Goal: Task Accomplishment & Management: Use online tool/utility

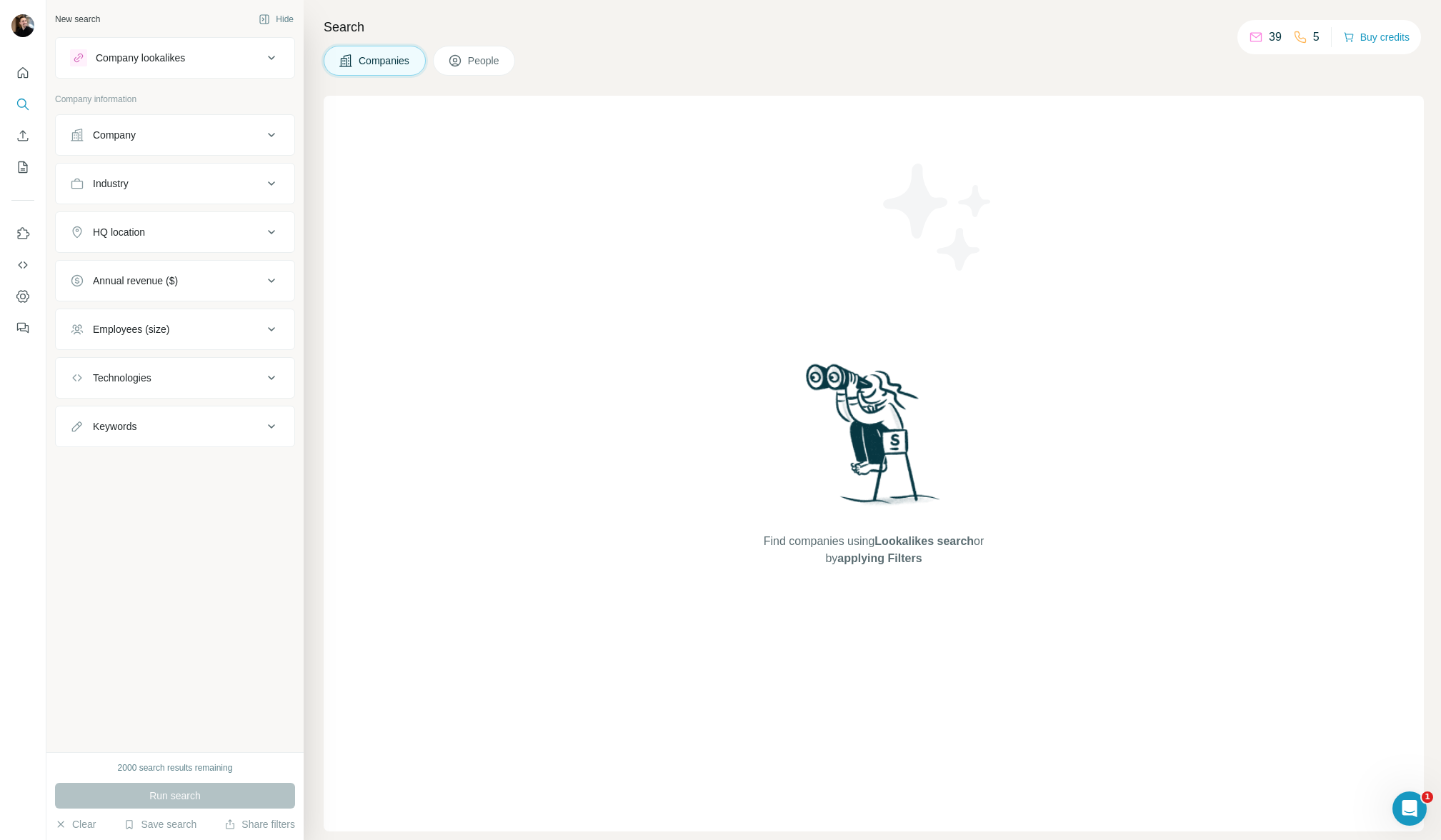
click at [122, 170] on button "Industry" at bounding box center [174, 183] width 239 height 34
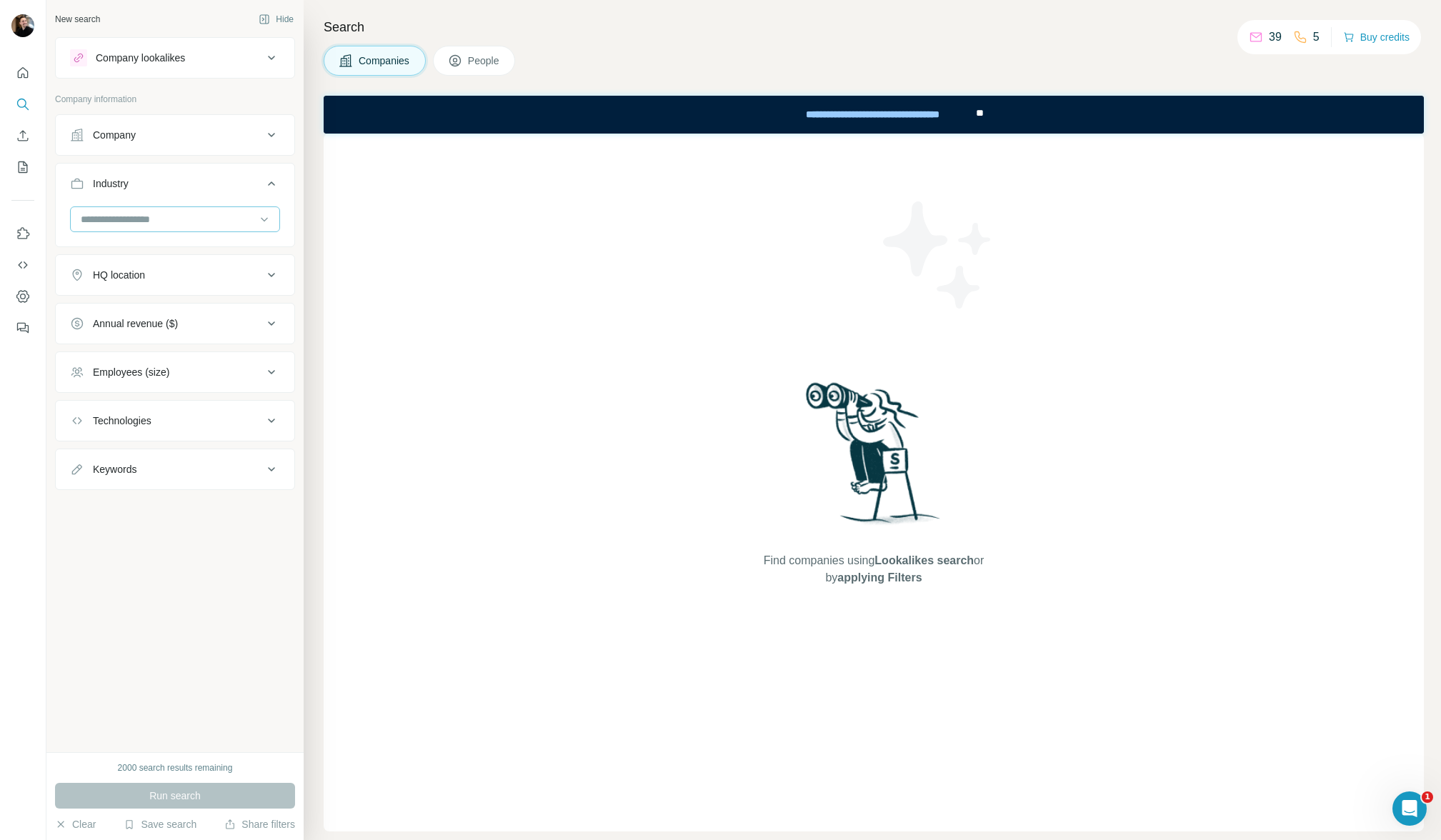
click at [134, 212] on input at bounding box center [166, 219] width 176 height 16
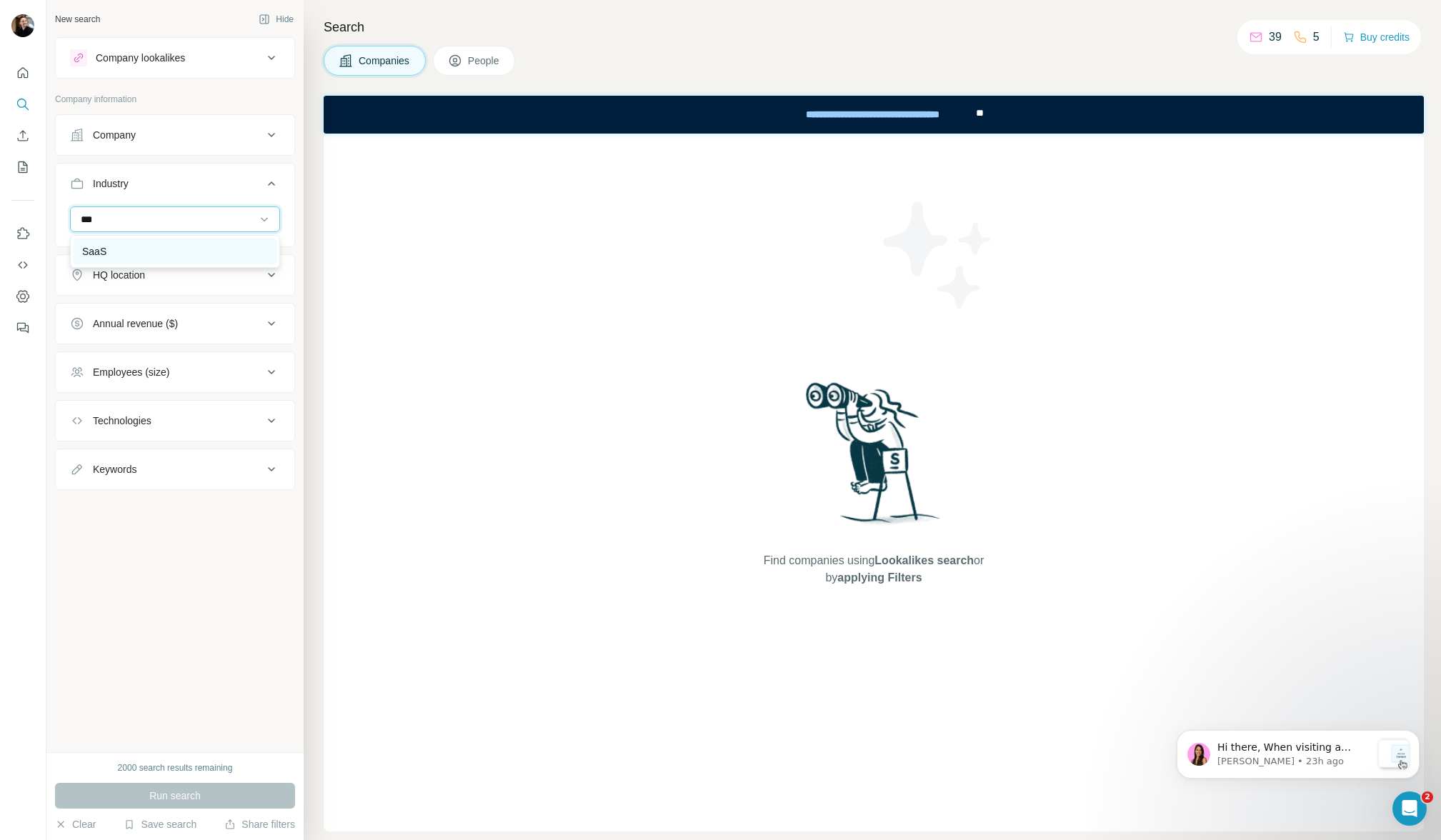
type input "***"
drag, startPoint x: 133, startPoint y: 240, endPoint x: 166, endPoint y: 192, distance: 58.2
click at [133, 240] on div "SaaS" at bounding box center [175, 251] width 203 height 25
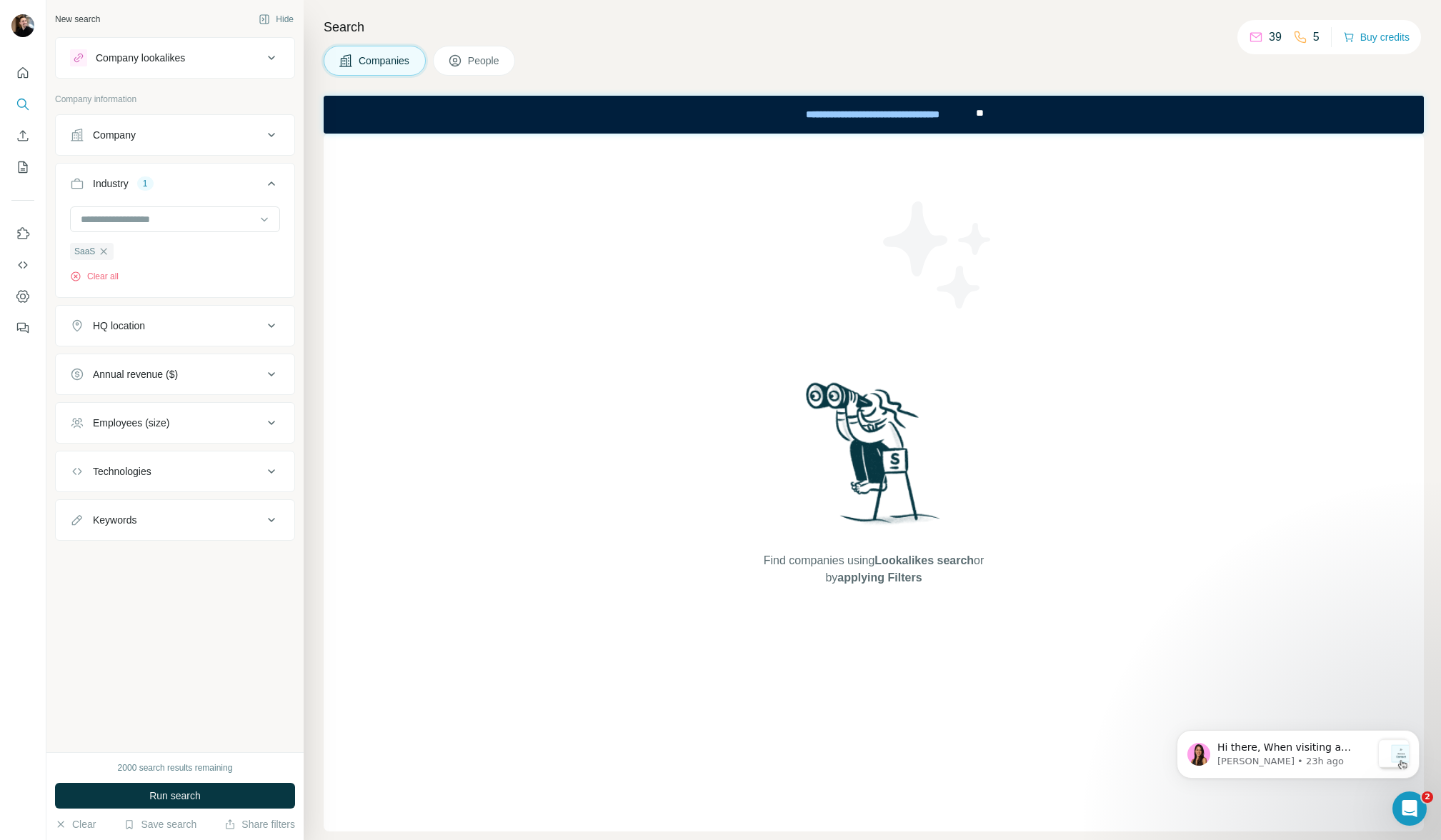
click at [187, 146] on button "Company" at bounding box center [174, 134] width 239 height 34
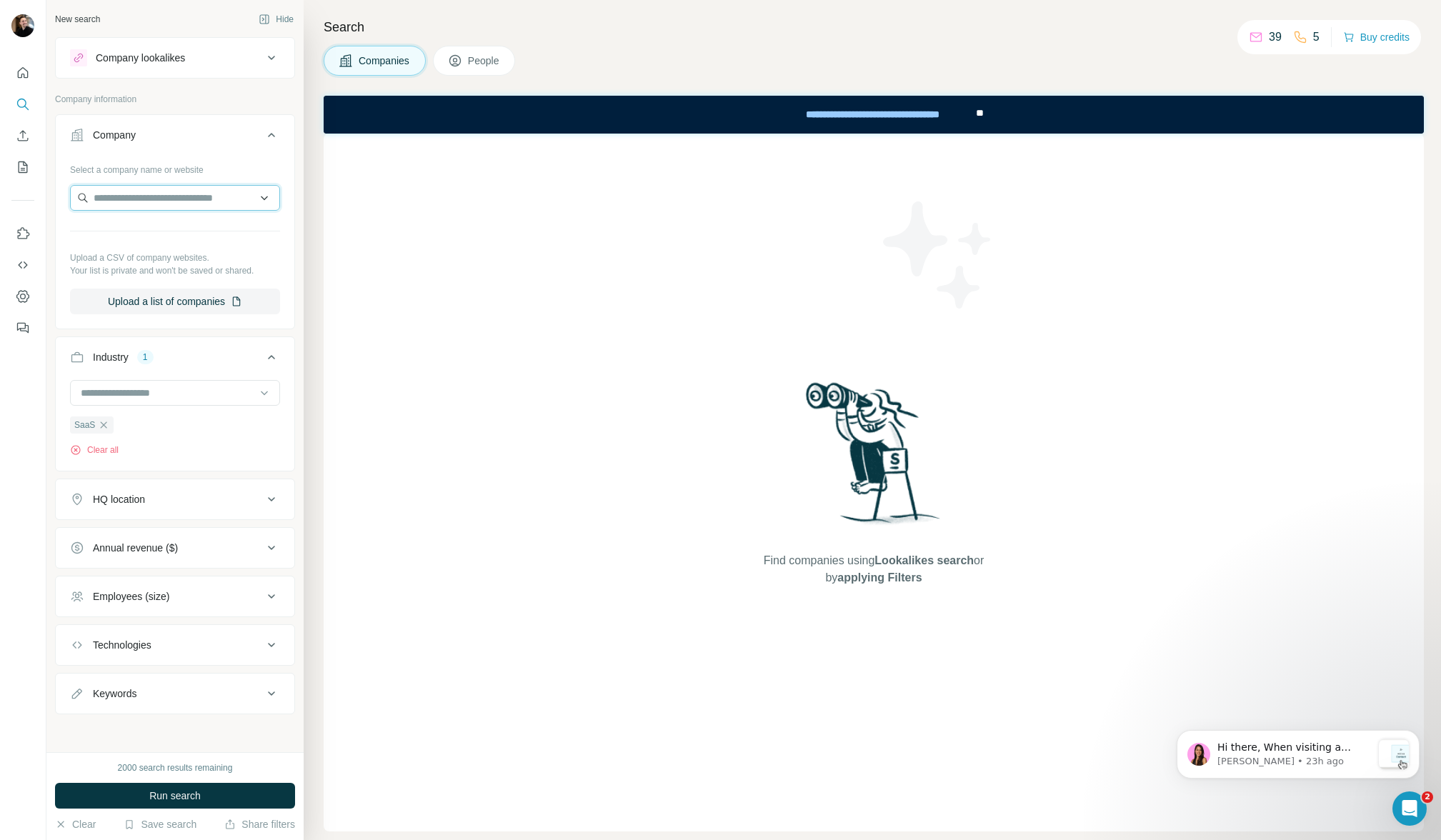
click at [145, 198] on input "text" at bounding box center [175, 198] width 210 height 25
click at [190, 135] on div "Company" at bounding box center [166, 134] width 193 height 15
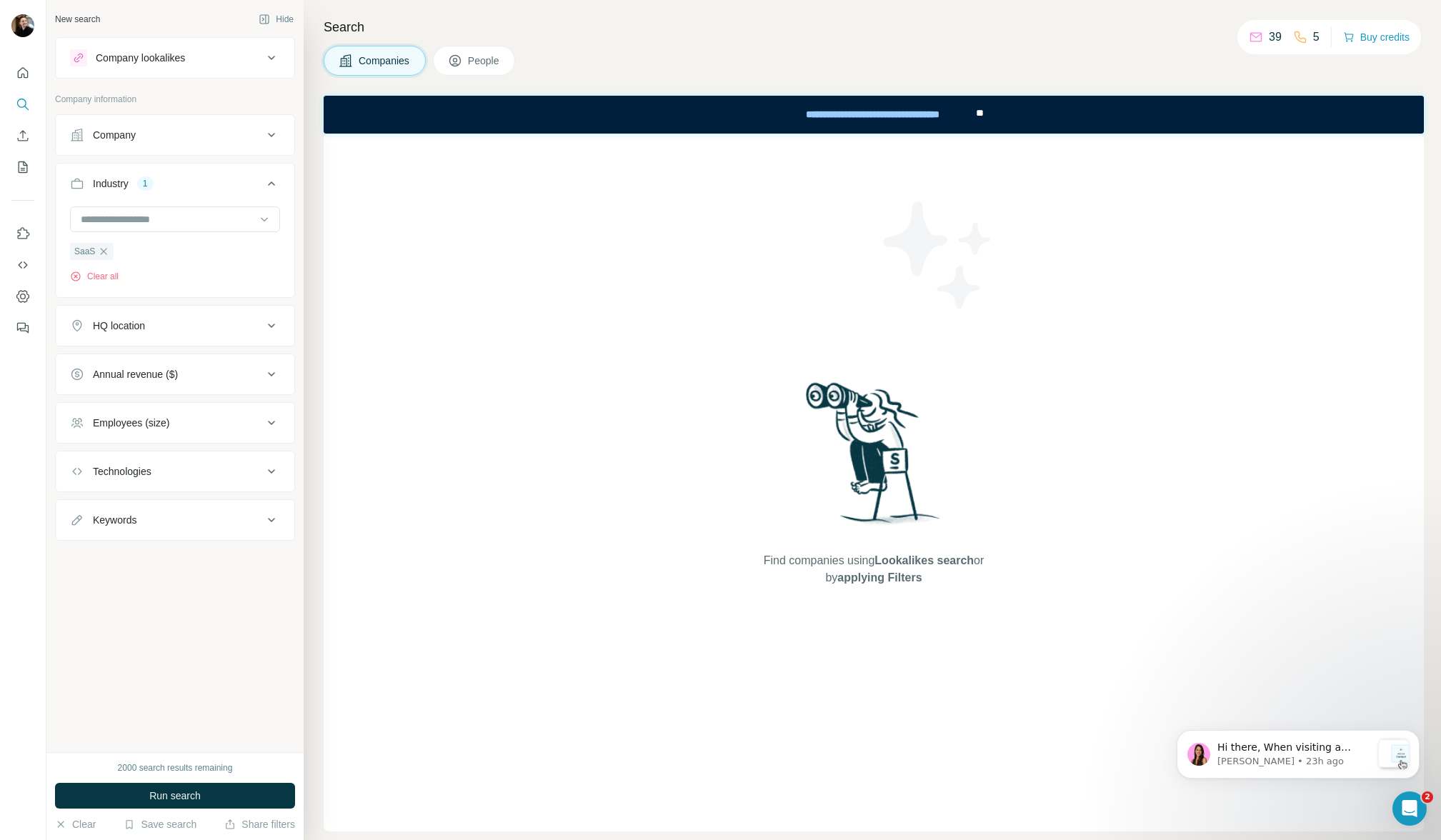
click at [114, 328] on div "HQ location" at bounding box center [119, 325] width 53 height 15
click at [145, 369] on input "text" at bounding box center [175, 361] width 210 height 25
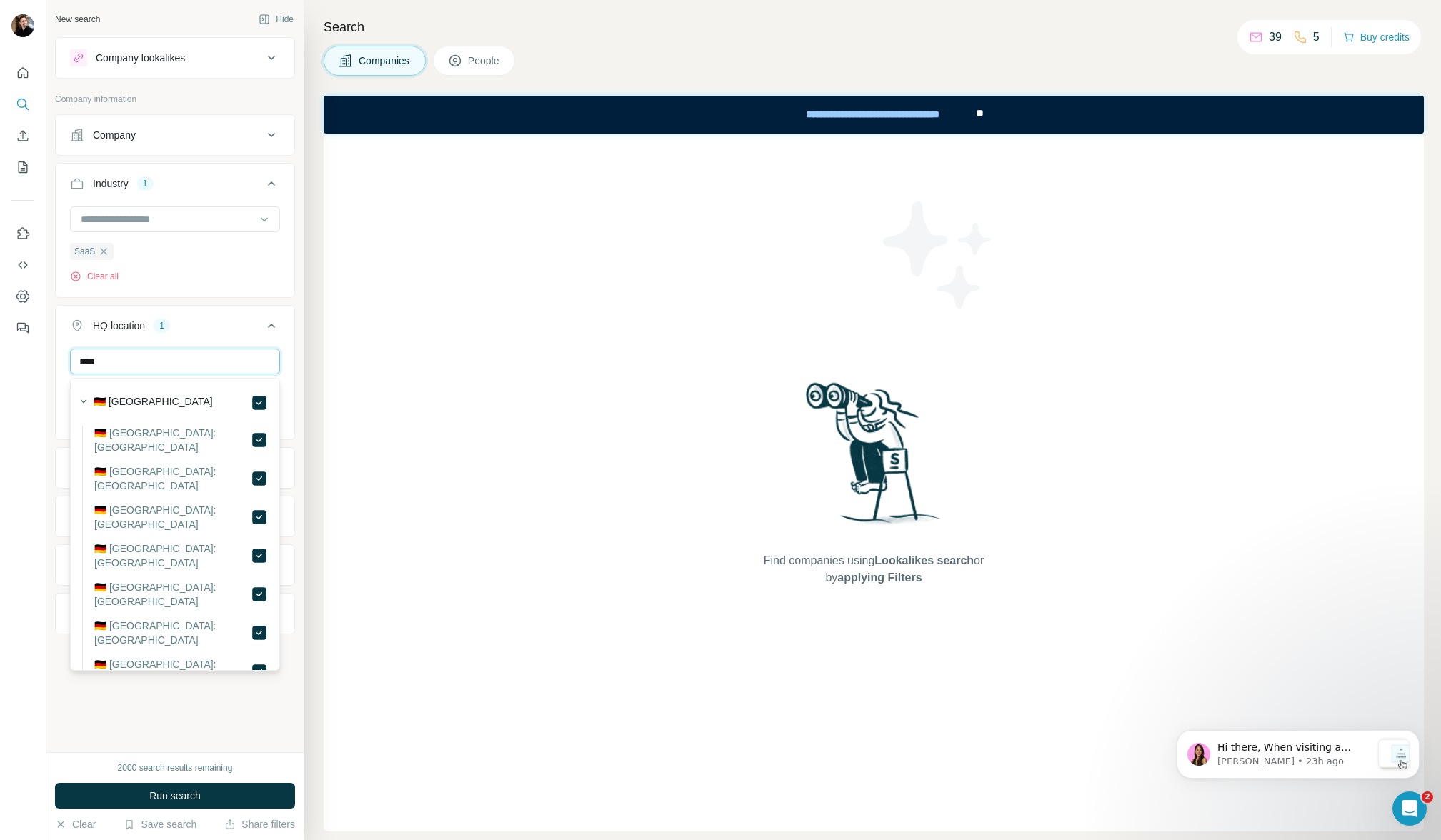
click at [173, 358] on input "****" at bounding box center [175, 361] width 210 height 25
click at [169, 359] on input "****" at bounding box center [175, 361] width 210 height 25
click at [170, 359] on input "****" at bounding box center [175, 361] width 210 height 25
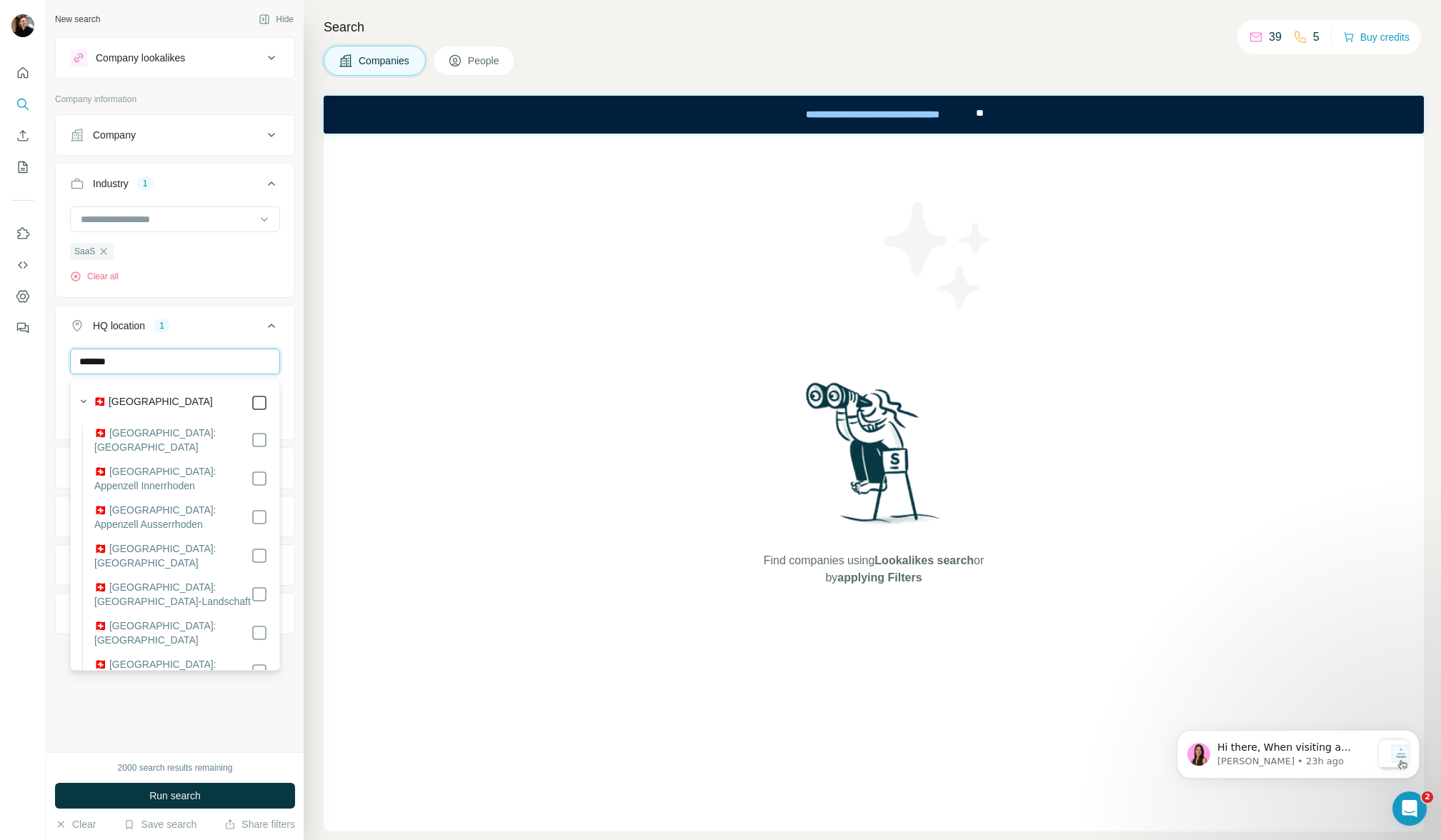
type input "*******"
drag, startPoint x: 178, startPoint y: 367, endPoint x: 243, endPoint y: 338, distance: 71.2
click at [178, 367] on input "*******" at bounding box center [175, 361] width 210 height 25
click at [265, 319] on icon at bounding box center [272, 326] width 18 height 18
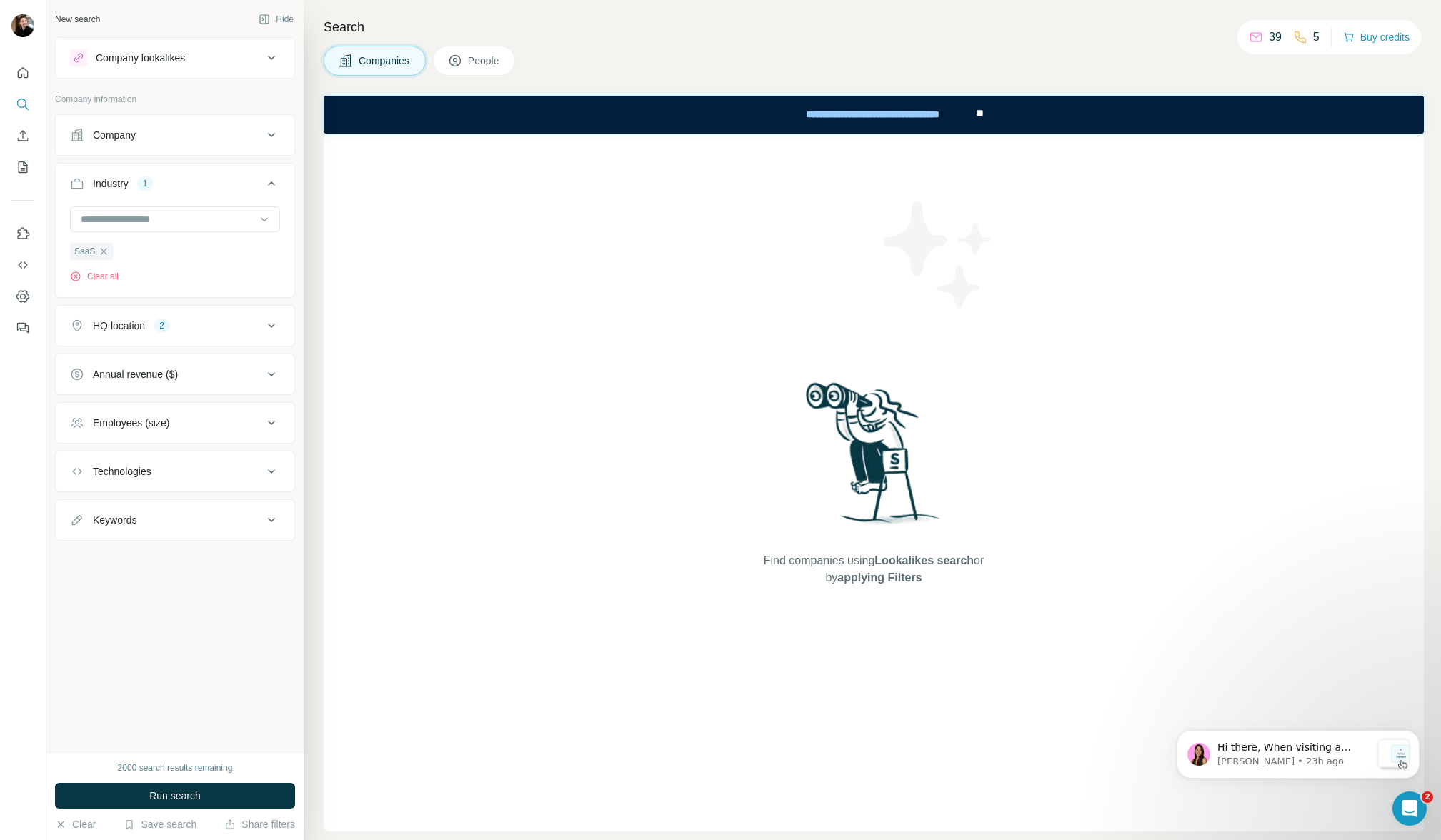
drag, startPoint x: 201, startPoint y: 428, endPoint x: 195, endPoint y: 435, distance: 9.2
click at [201, 429] on div "Employees (size)" at bounding box center [166, 422] width 193 height 15
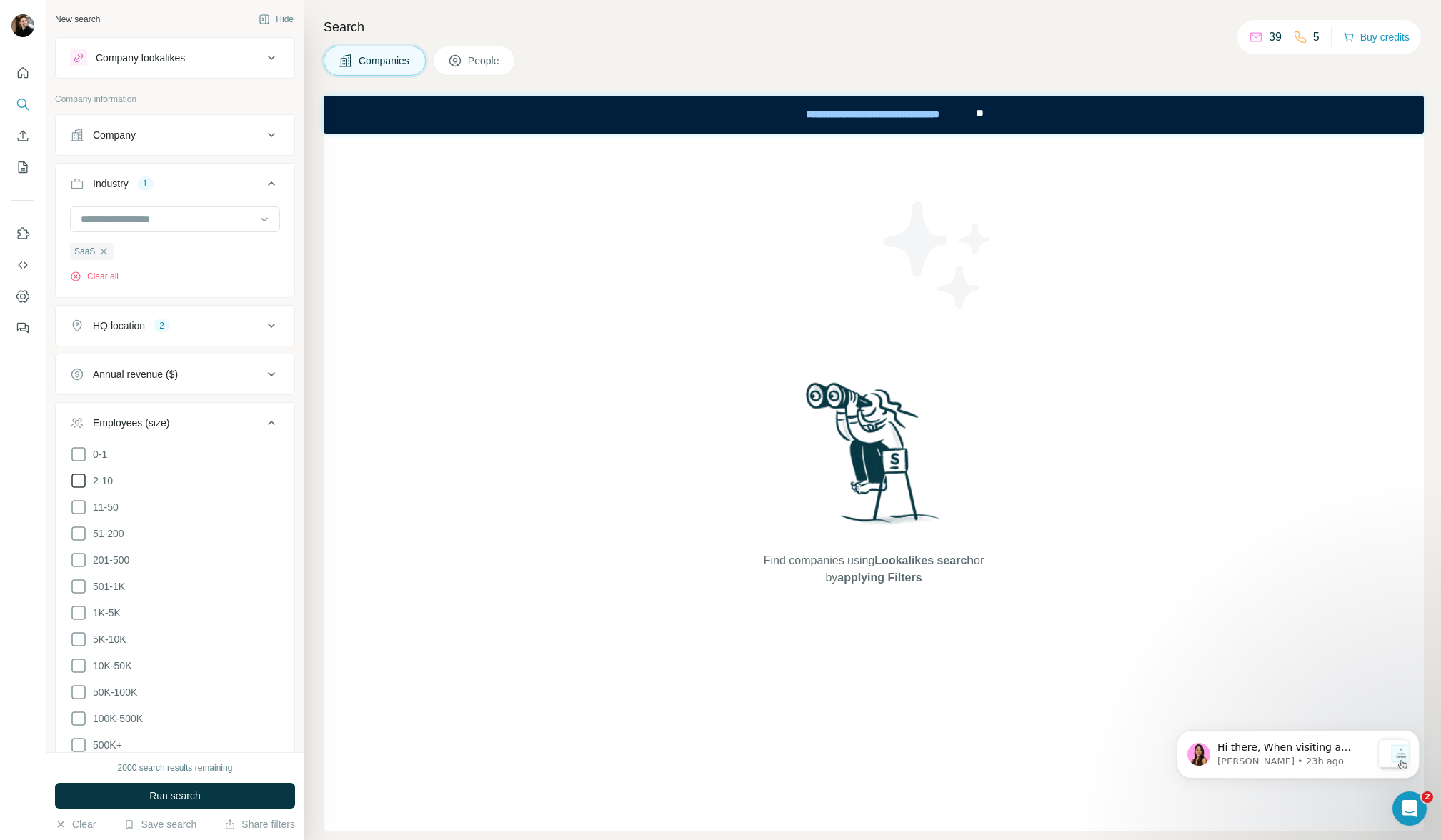
click at [77, 484] on icon at bounding box center [79, 481] width 18 height 18
click at [76, 507] on icon at bounding box center [79, 507] width 18 height 18
drag, startPoint x: 174, startPoint y: 796, endPoint x: 179, endPoint y: 774, distance: 22.6
click at [175, 795] on span "Run search" at bounding box center [174, 795] width 52 height 15
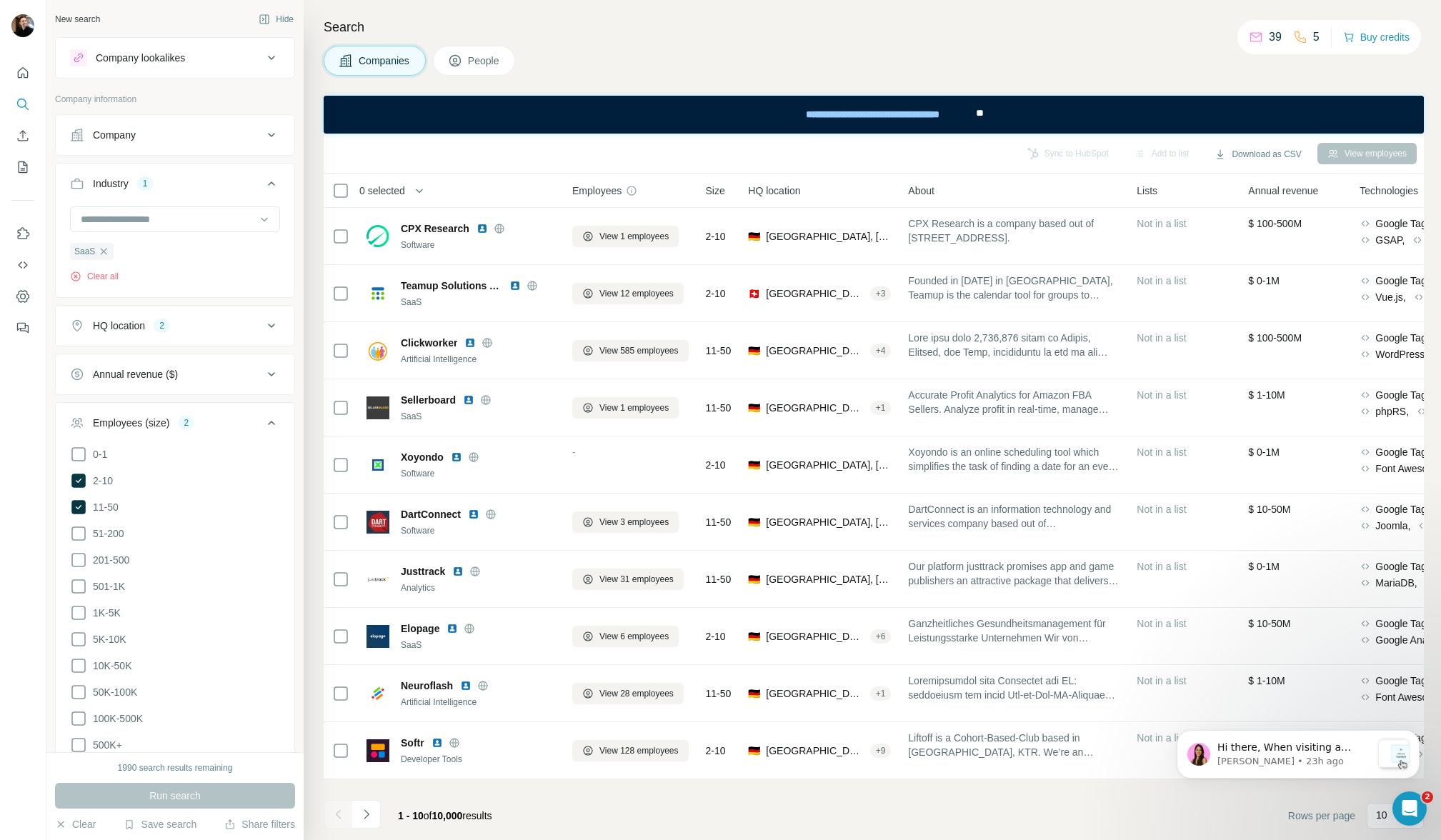
click at [263, 415] on icon at bounding box center [272, 423] width 18 height 18
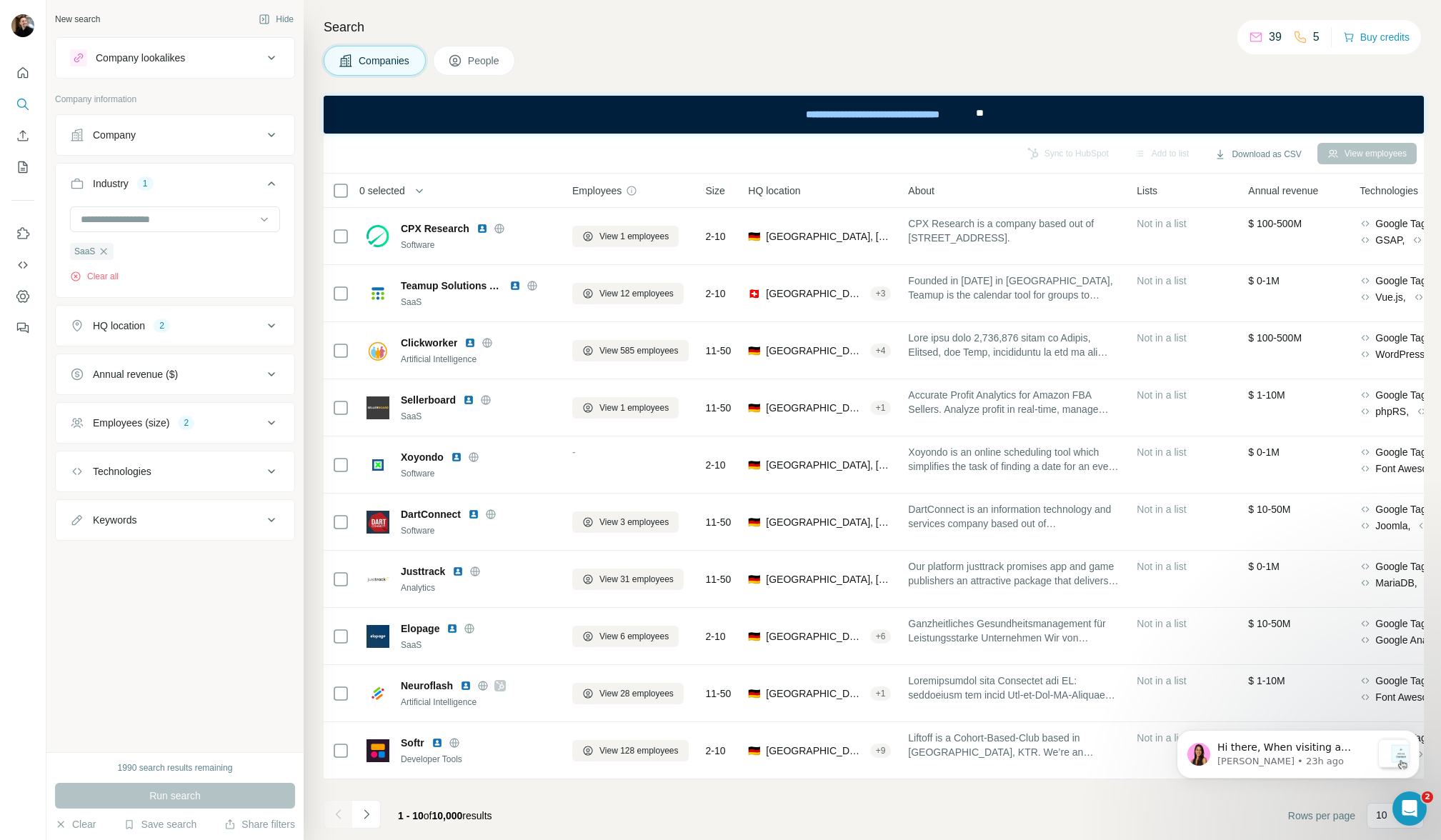
click at [474, 79] on div "Search Companies People Sync to HubSpot Add to list Download as CSV View employ…" at bounding box center [872, 420] width 1137 height 840
click at [476, 59] on span "People" at bounding box center [485, 60] width 33 height 15
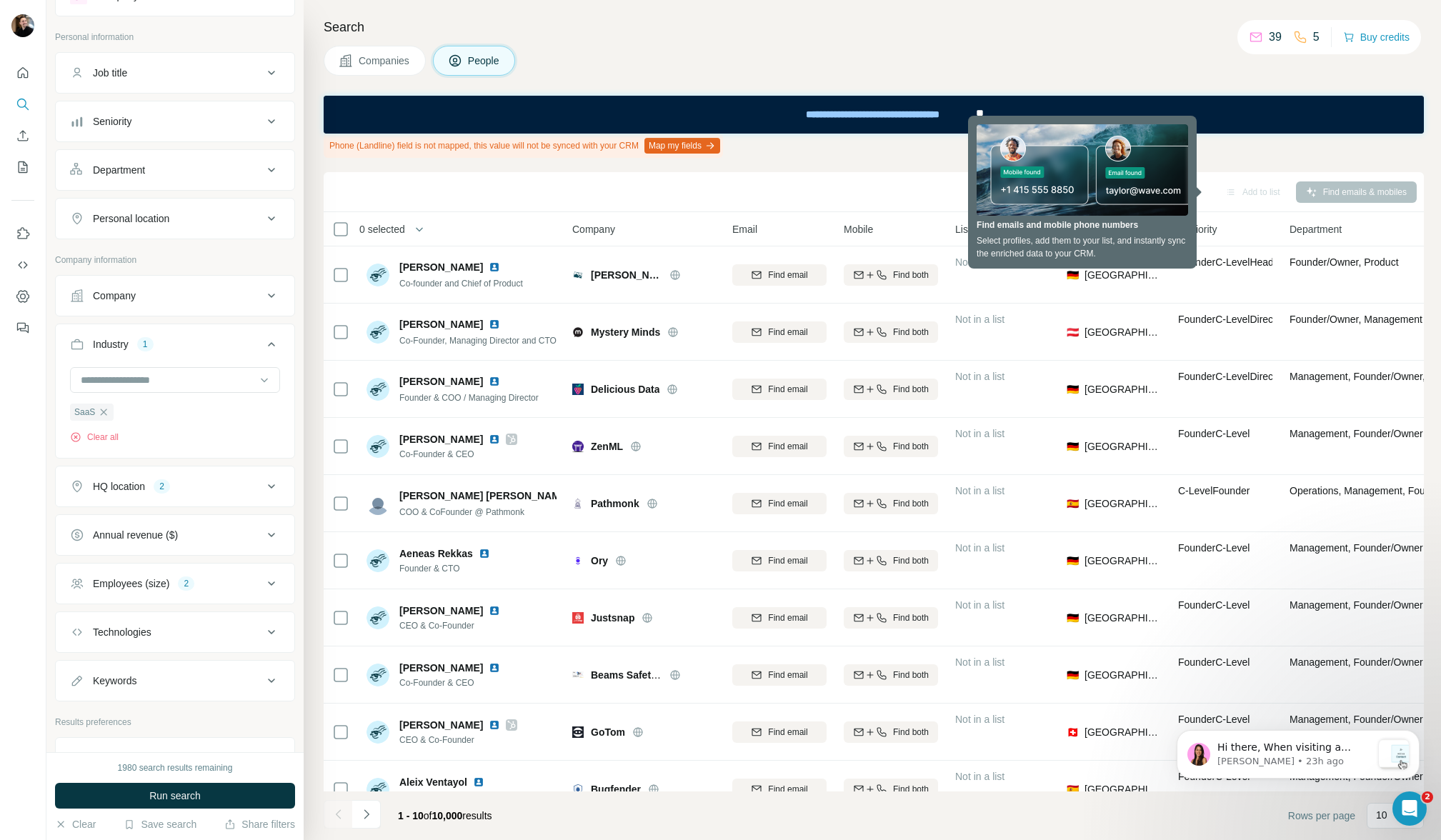
scroll to position [57, 0]
click at [184, 211] on button "Personal location" at bounding box center [174, 223] width 239 height 34
click at [124, 274] on div at bounding box center [175, 260] width 210 height 28
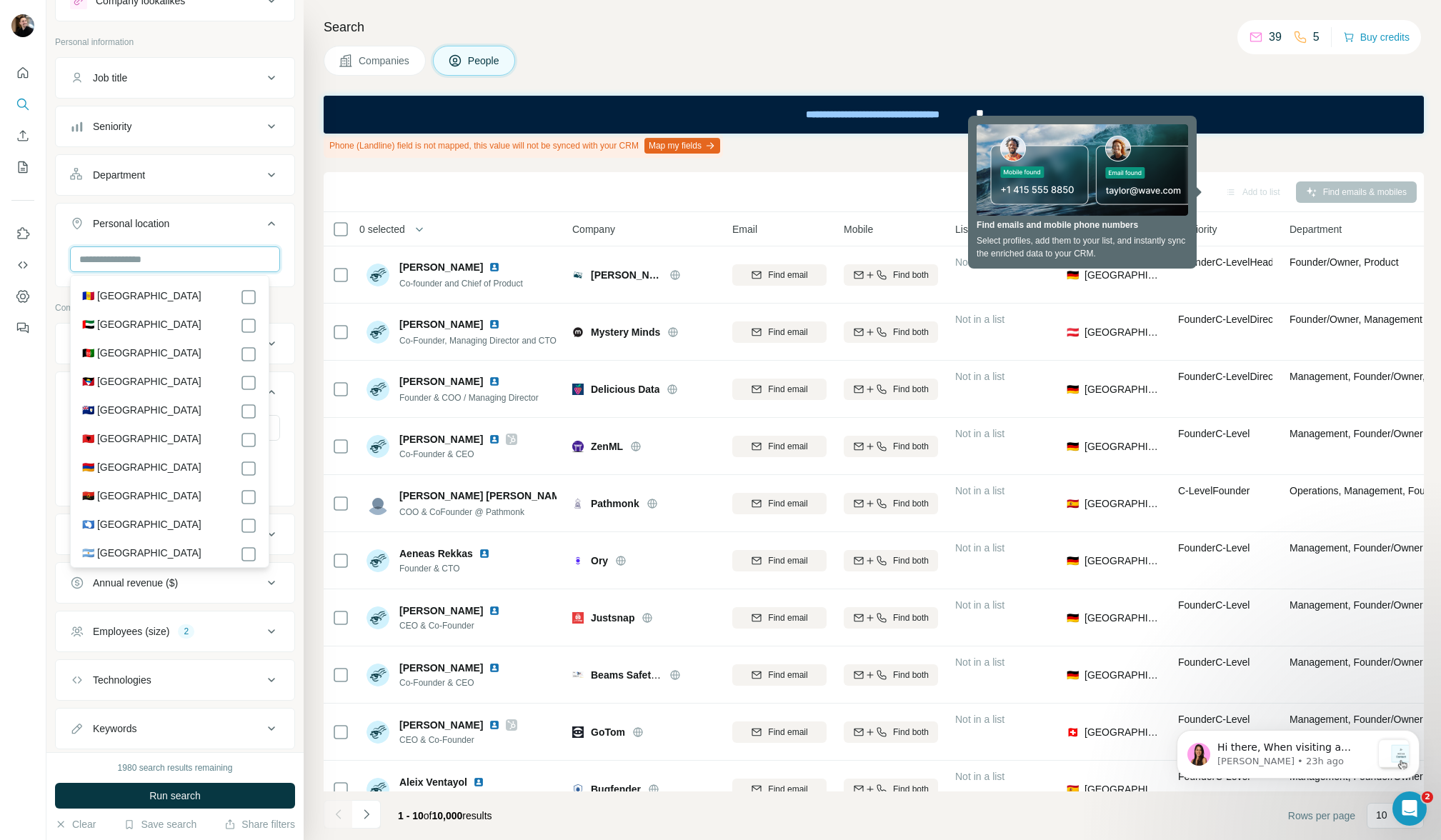
click at [128, 267] on input "text" at bounding box center [175, 259] width 210 height 25
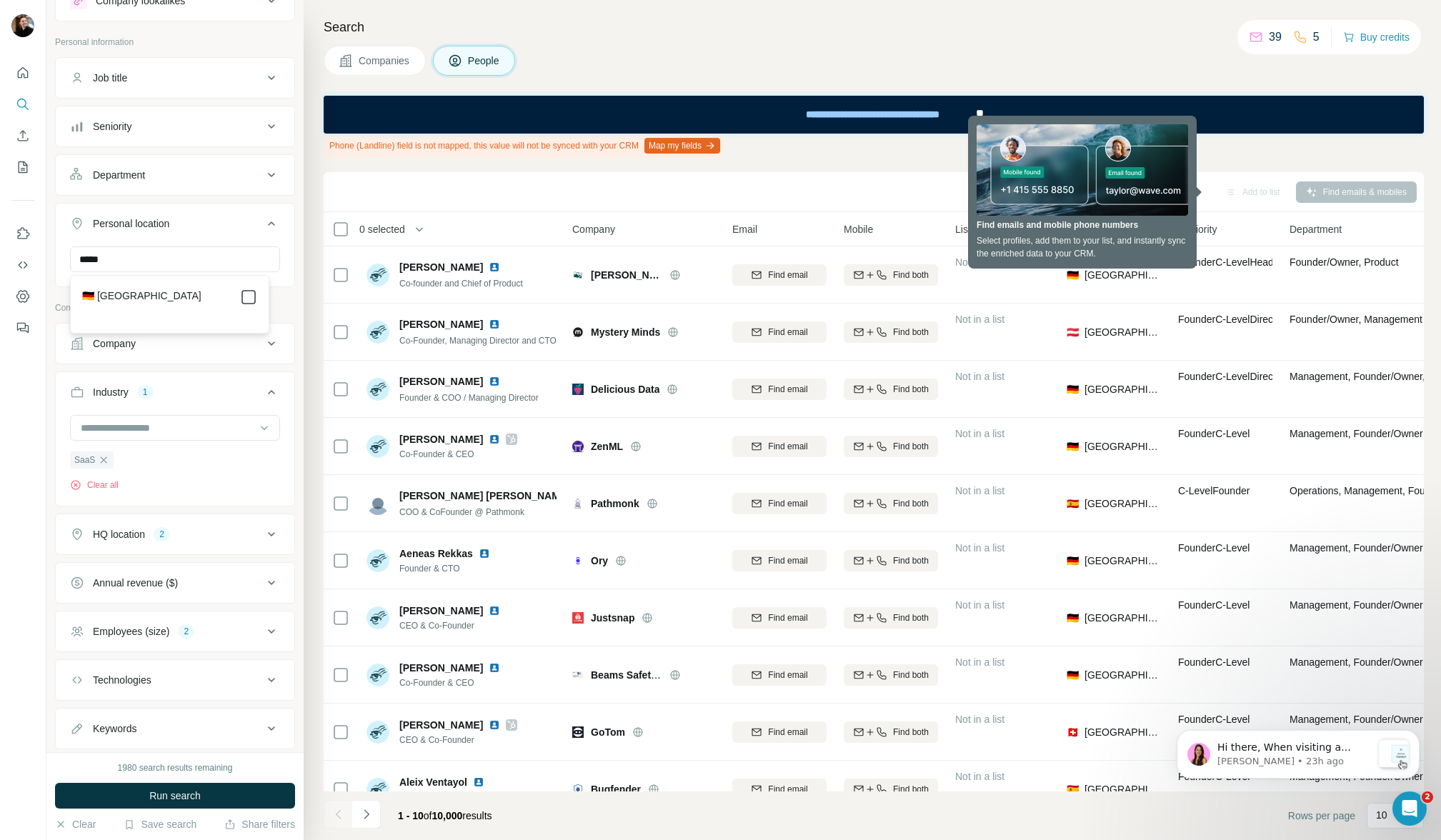
click at [256, 297] on icon at bounding box center [249, 298] width 18 height 18
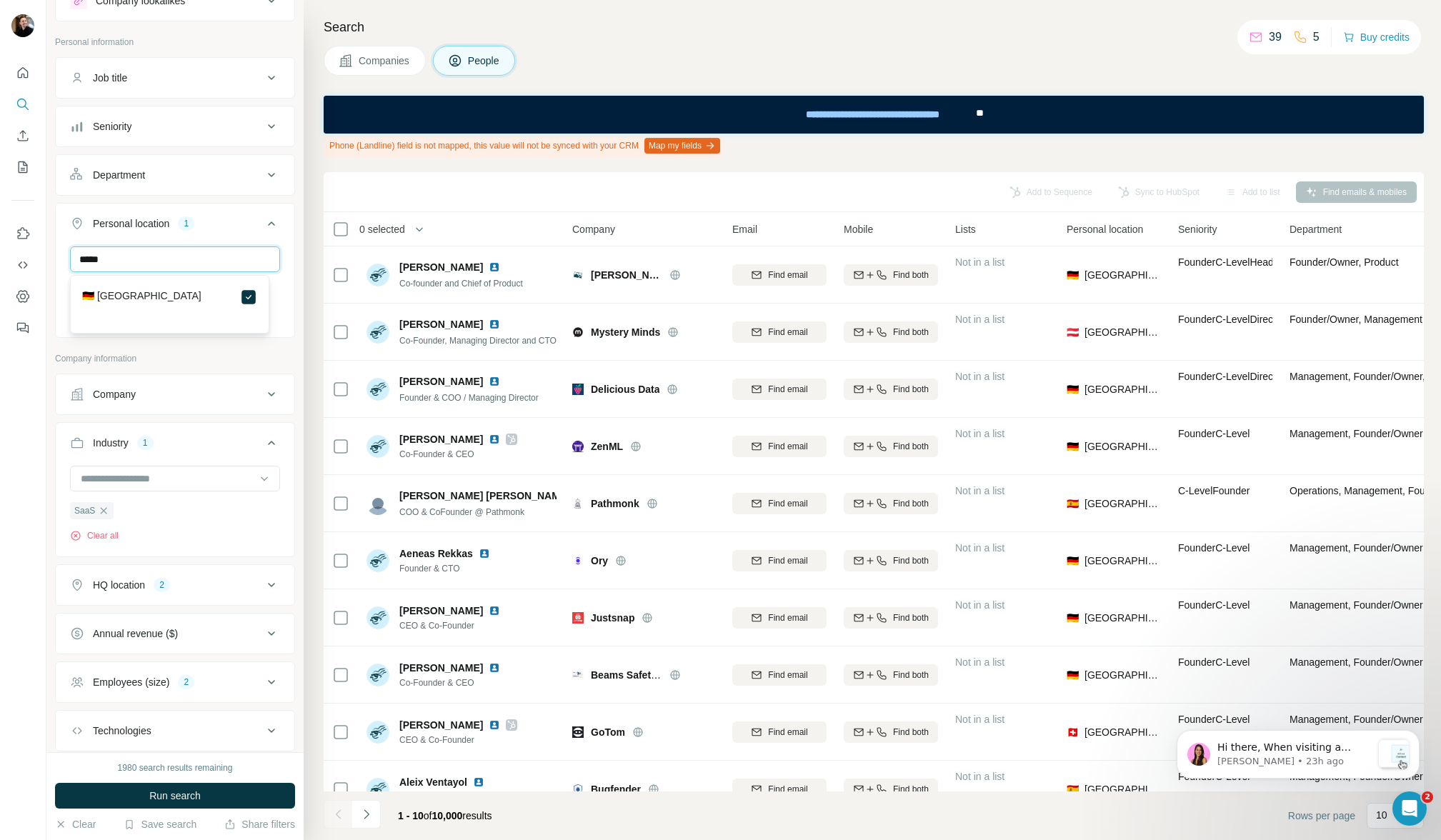
click at [215, 267] on input "*****" at bounding box center [175, 259] width 210 height 25
click at [215, 266] on input "*****" at bounding box center [175, 259] width 210 height 25
click at [215, 265] on input "*****" at bounding box center [175, 259] width 210 height 25
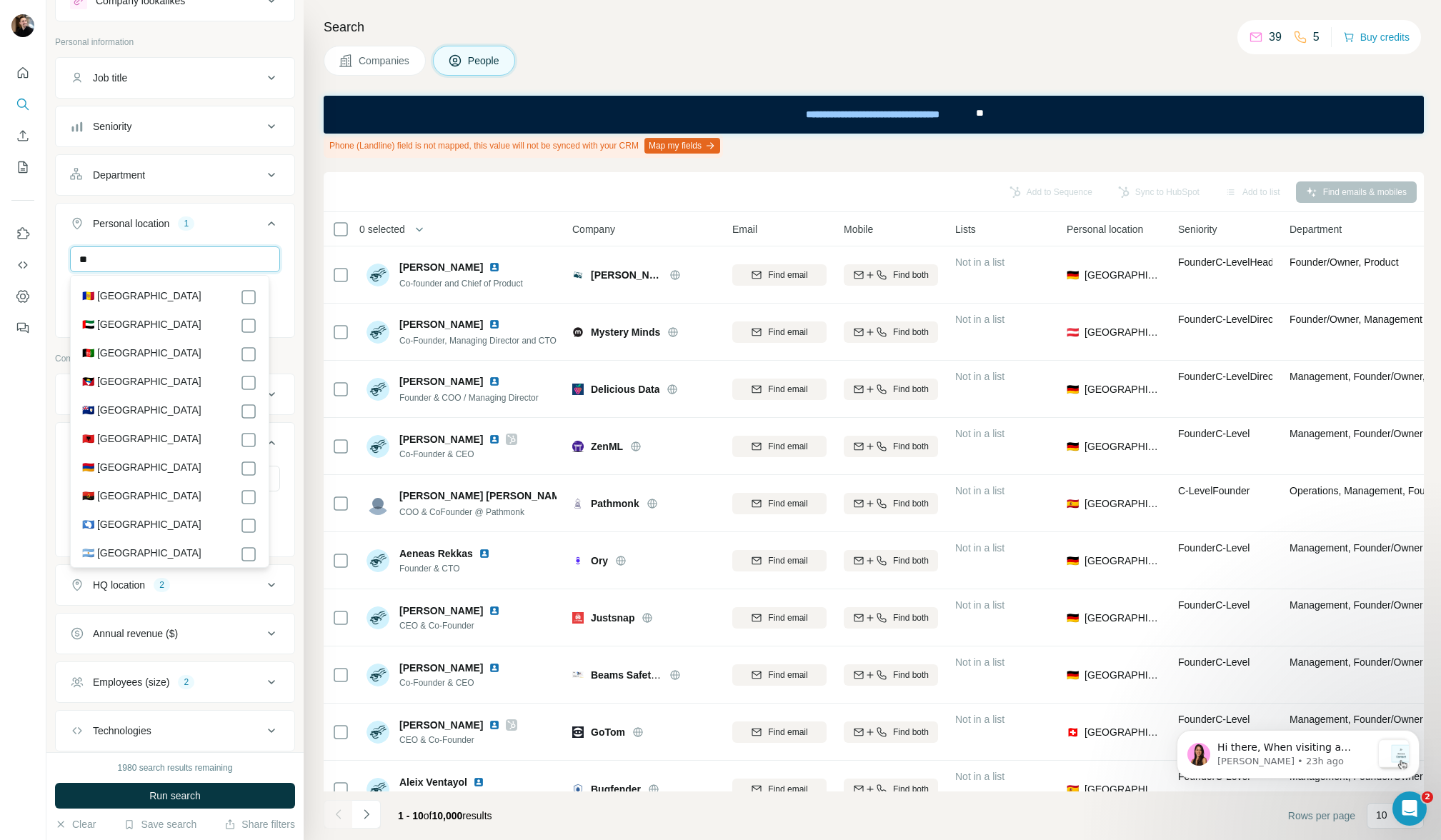
type input "*"
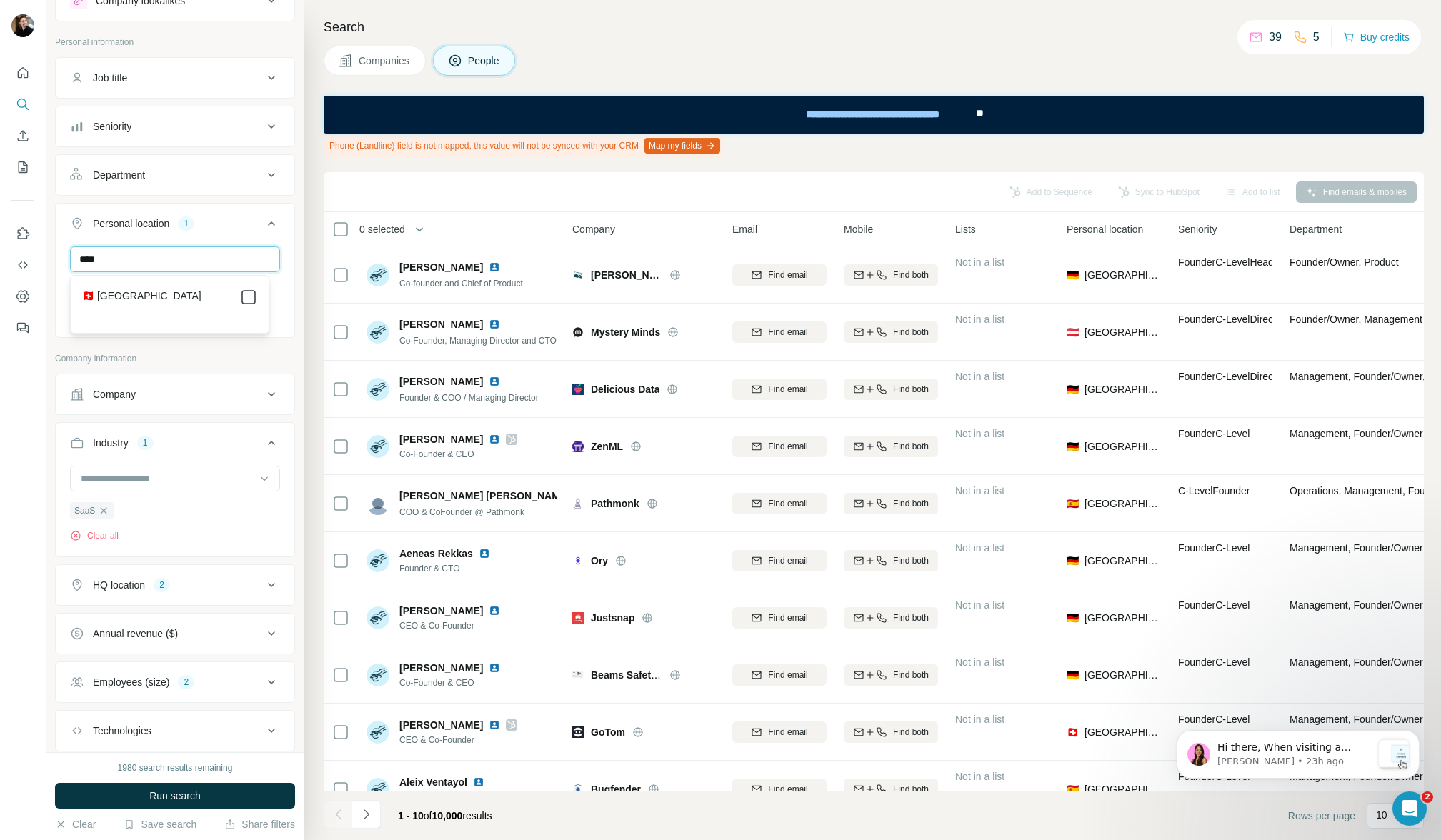
type input "****"
click at [256, 297] on icon at bounding box center [249, 298] width 18 height 18
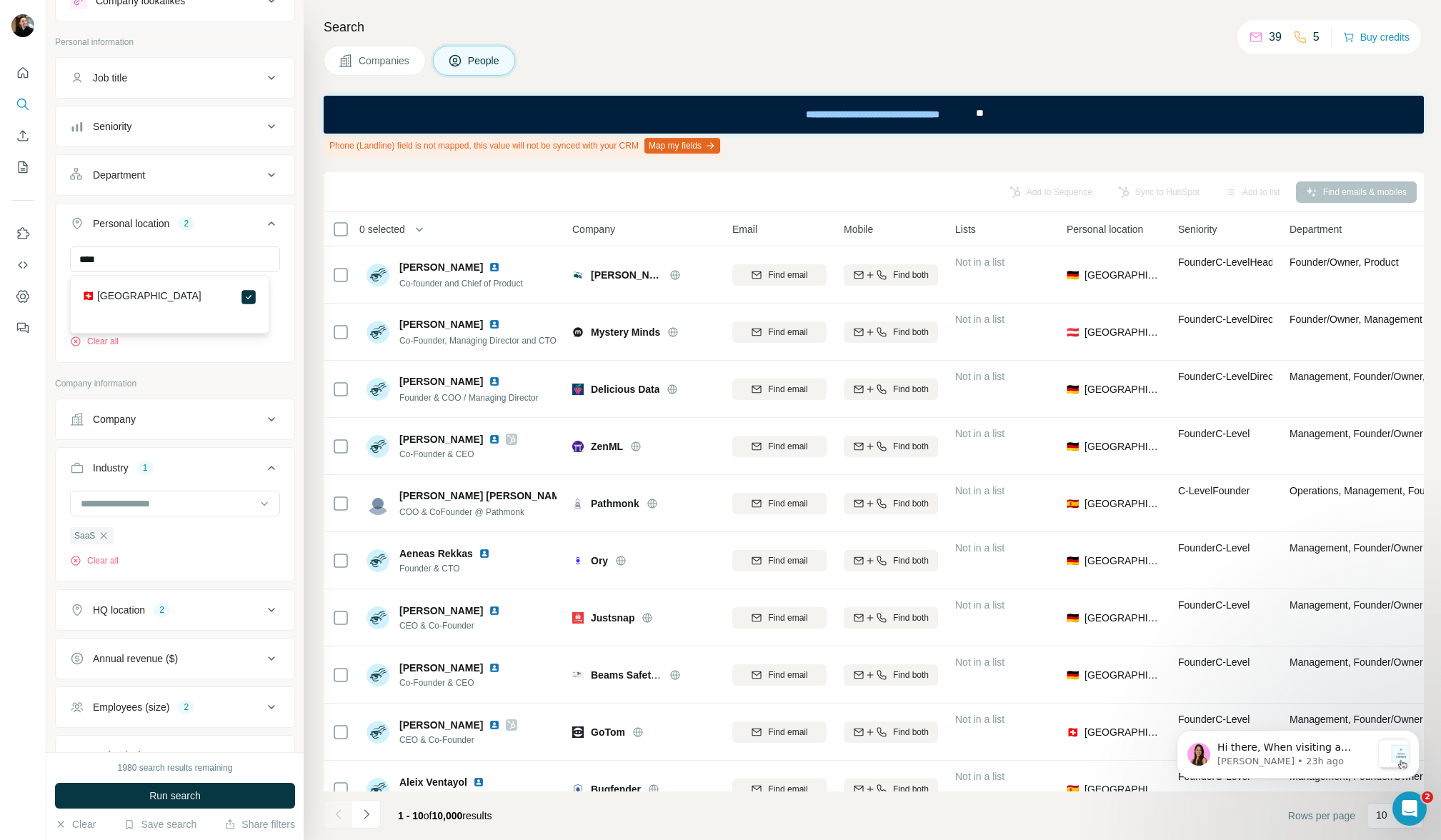
click at [213, 158] on button "Department" at bounding box center [174, 174] width 239 height 34
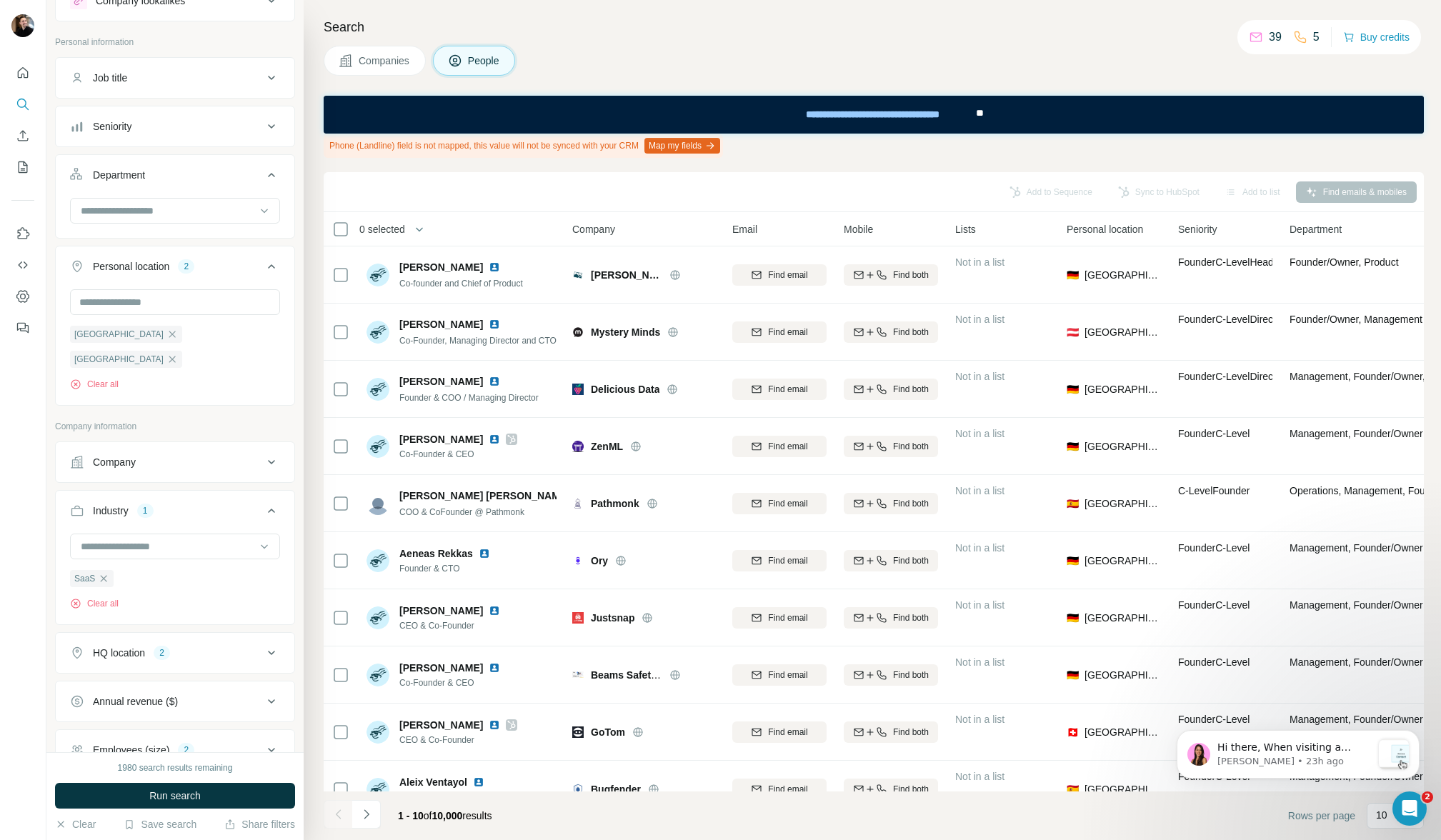
click at [181, 76] on div "Job title" at bounding box center [166, 78] width 193 height 15
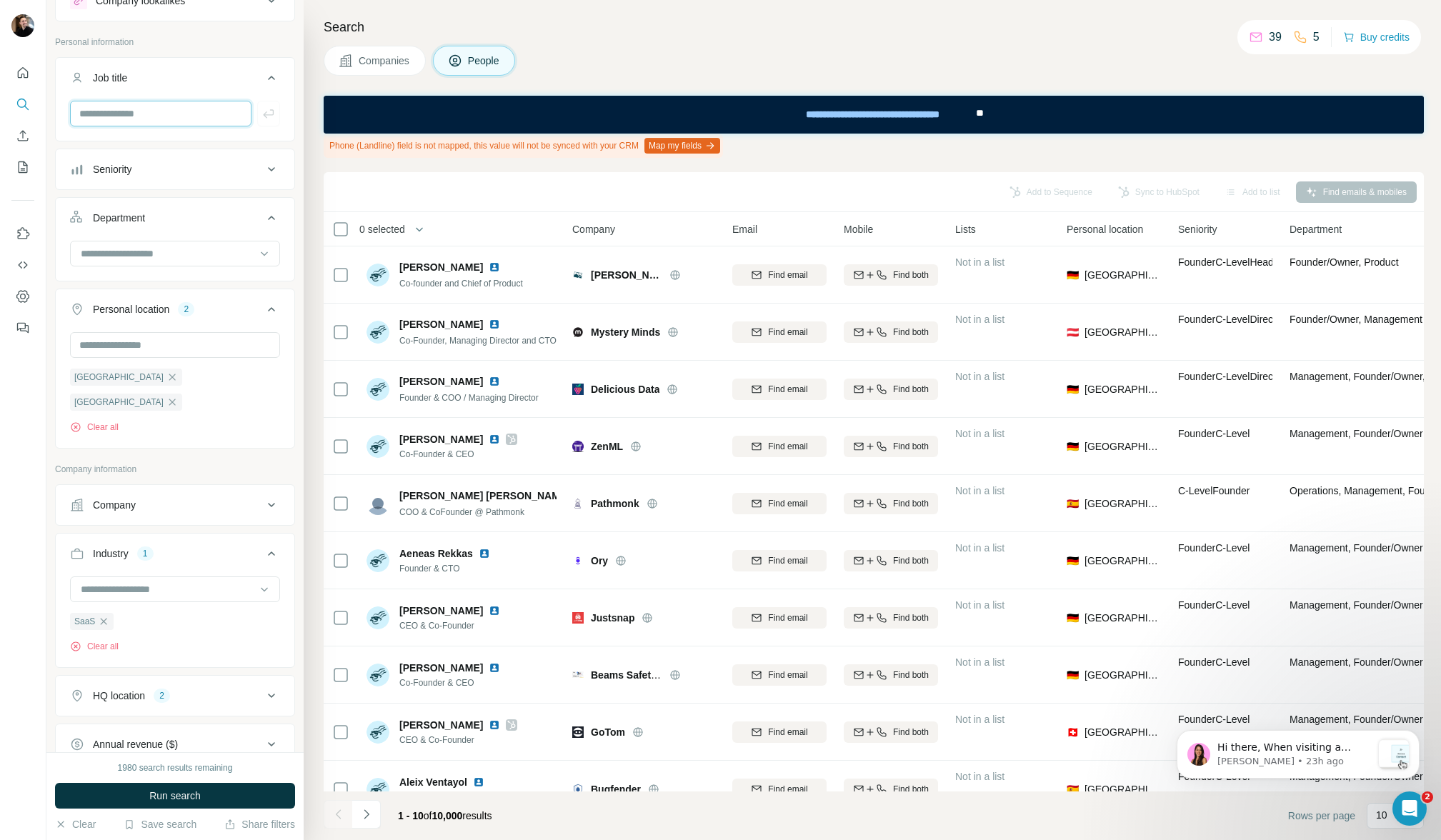
click at [150, 111] on input "text" at bounding box center [161, 113] width 181 height 25
click at [126, 117] on input "***" at bounding box center [161, 113] width 181 height 25
type input "***"
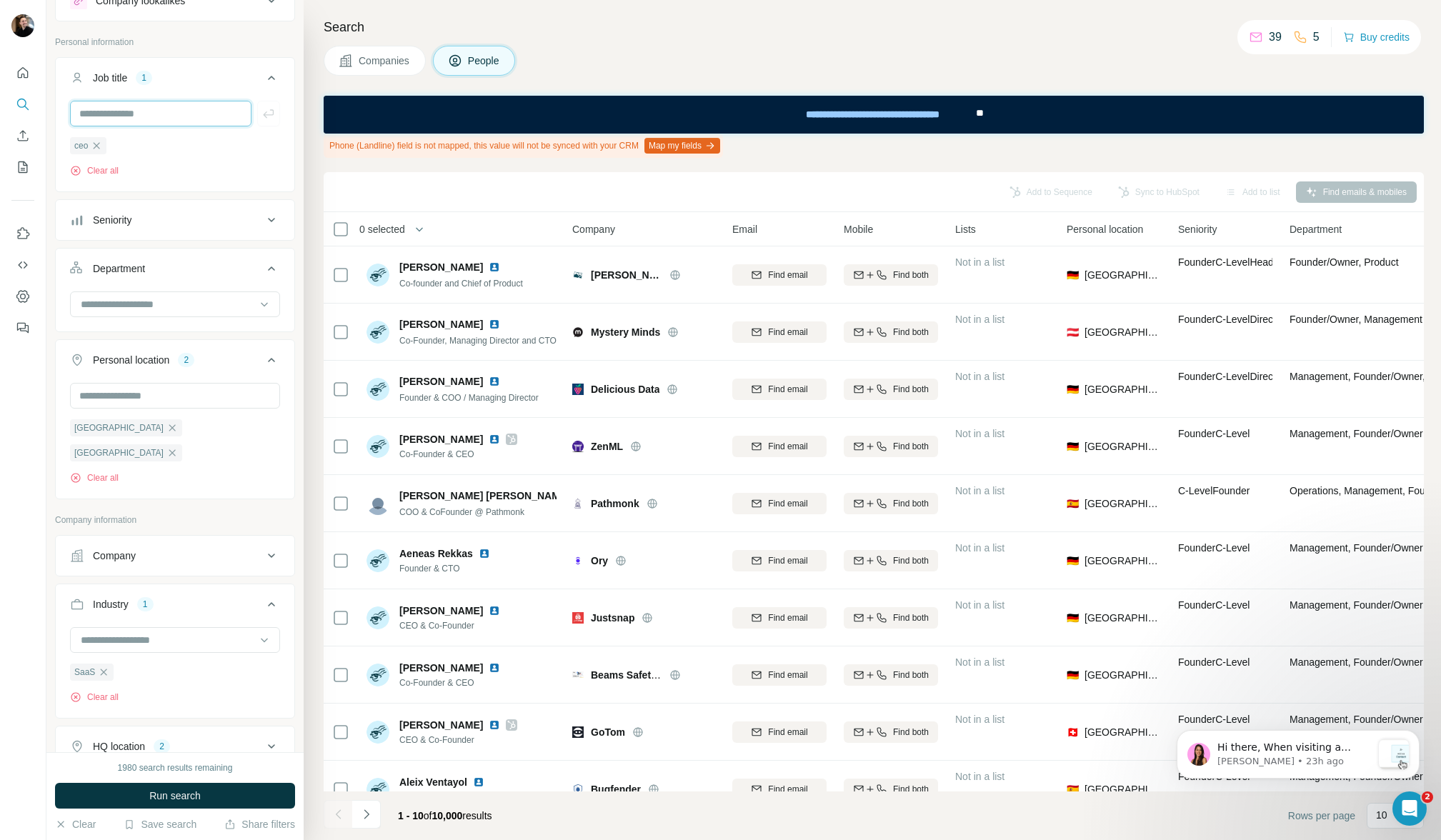
click at [132, 116] on input "text" at bounding box center [161, 113] width 181 height 25
type input "**********"
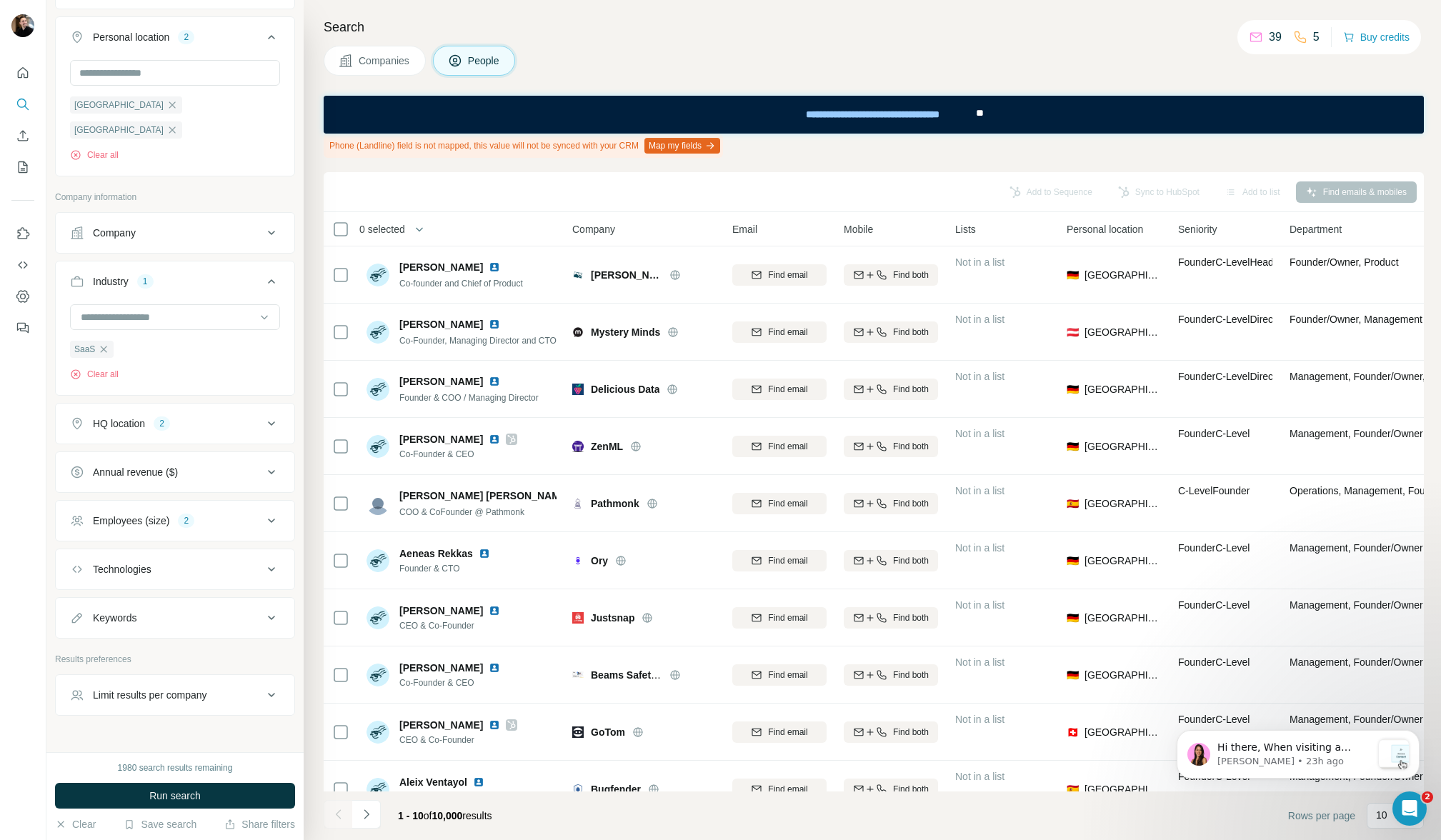
scroll to position [386, 0]
click at [145, 556] on div "Technologies" at bounding box center [122, 563] width 58 height 15
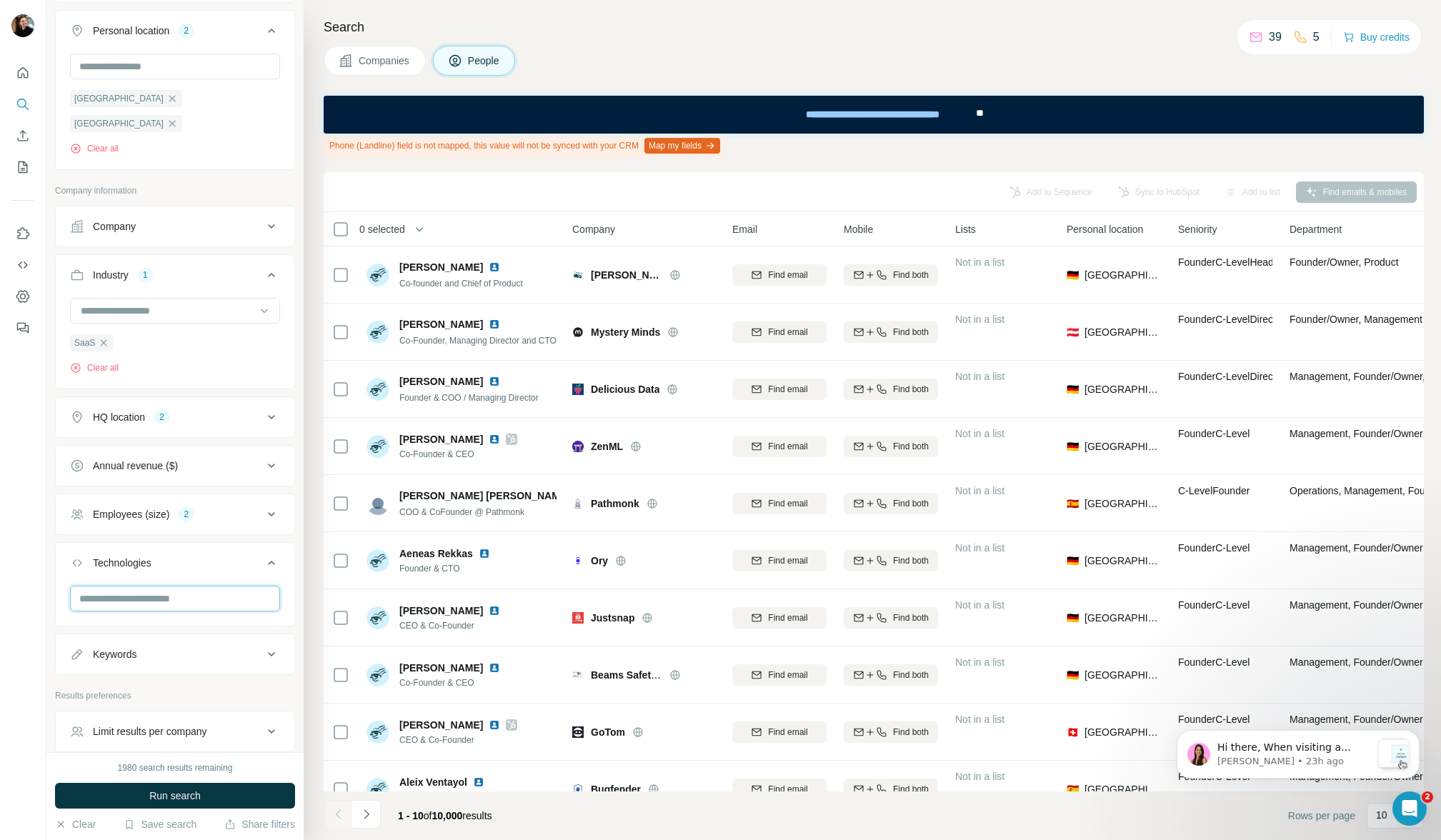
click at [132, 586] on input "text" at bounding box center [175, 599] width 210 height 25
type input "*"
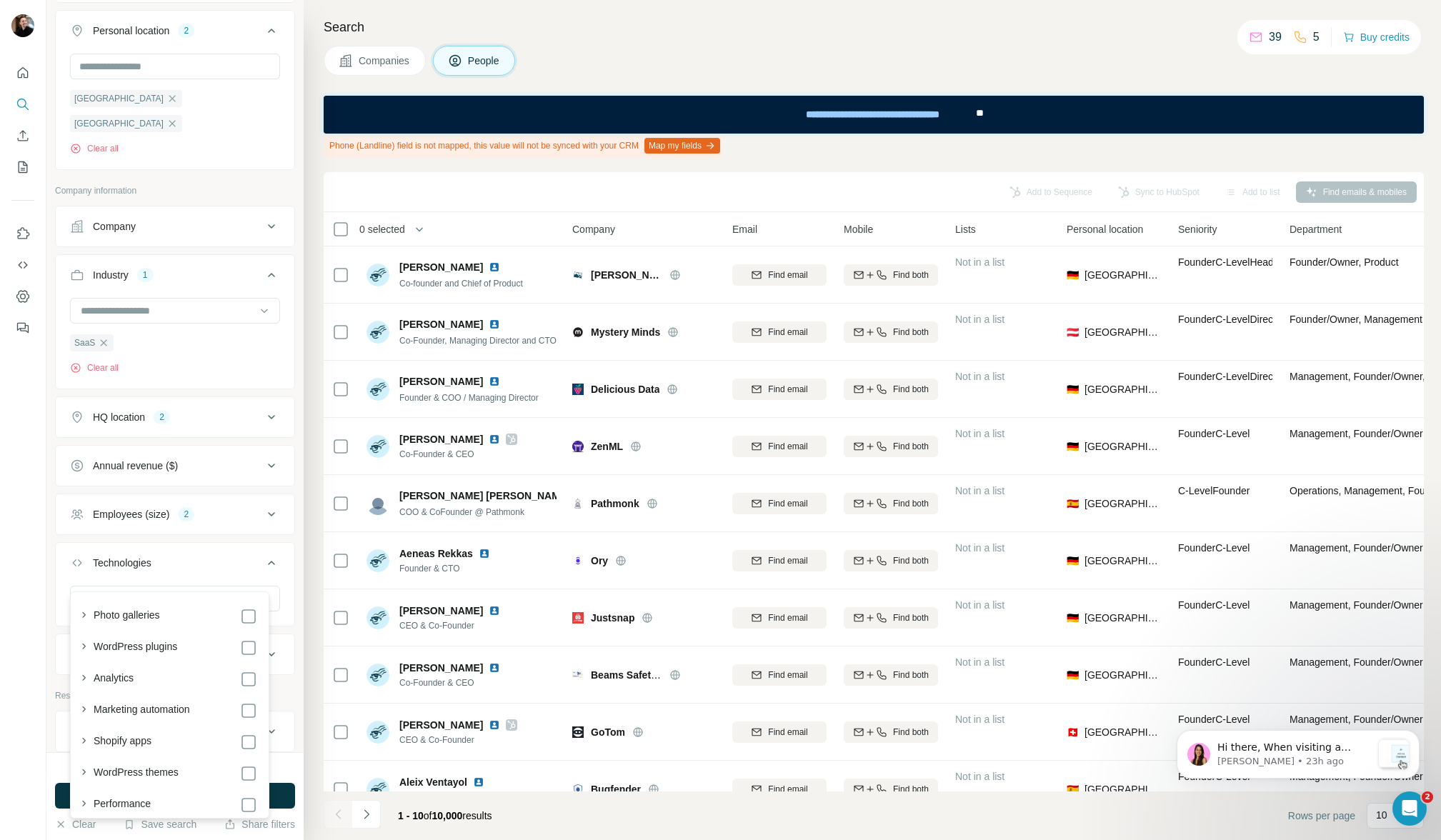
click at [163, 556] on div "Technologies" at bounding box center [166, 563] width 193 height 15
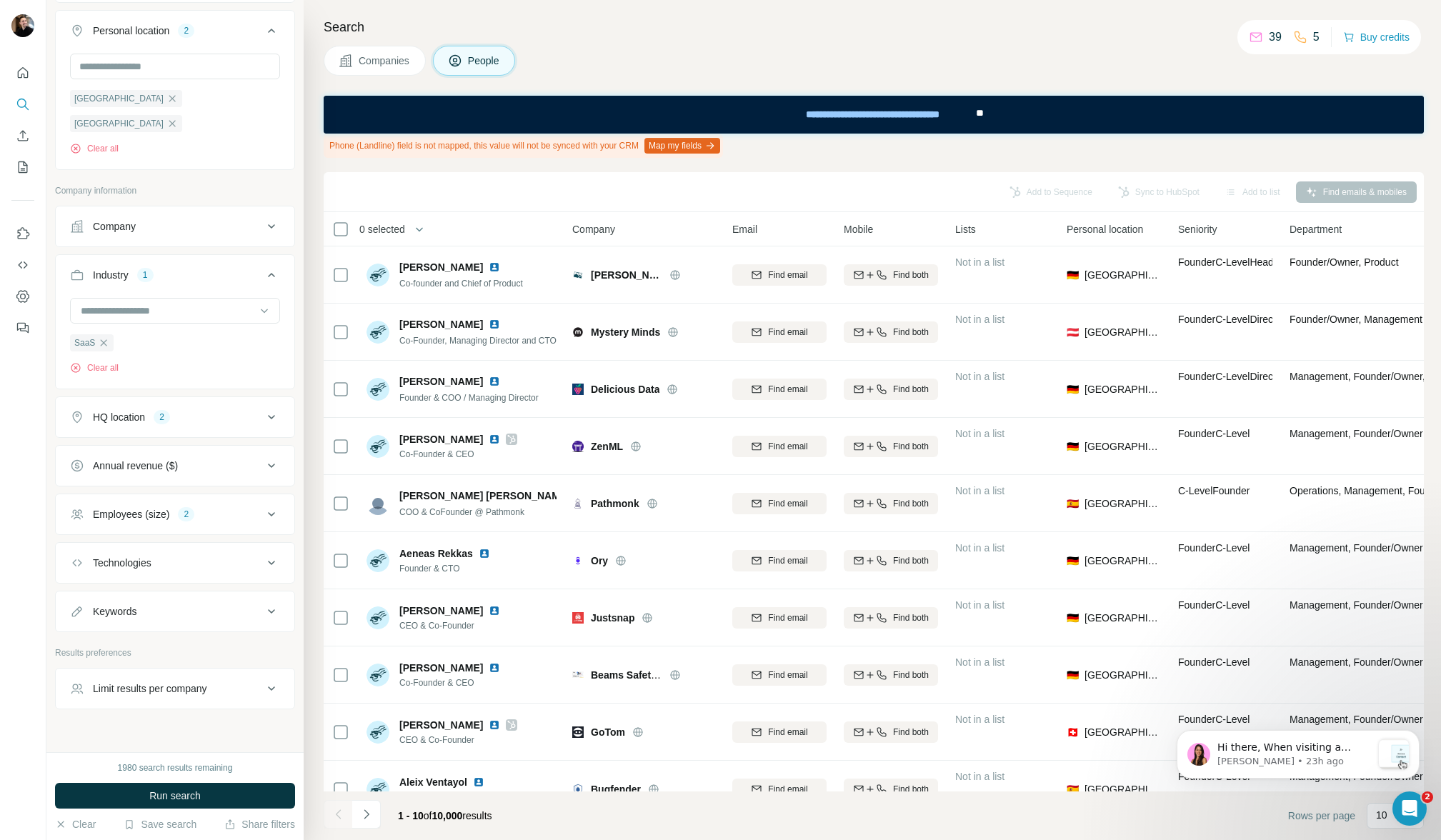
click at [184, 604] on div "Keywords" at bounding box center [166, 611] width 193 height 15
click at [171, 635] on input "text" at bounding box center [161, 647] width 181 height 25
type input "****"
type input "**********"
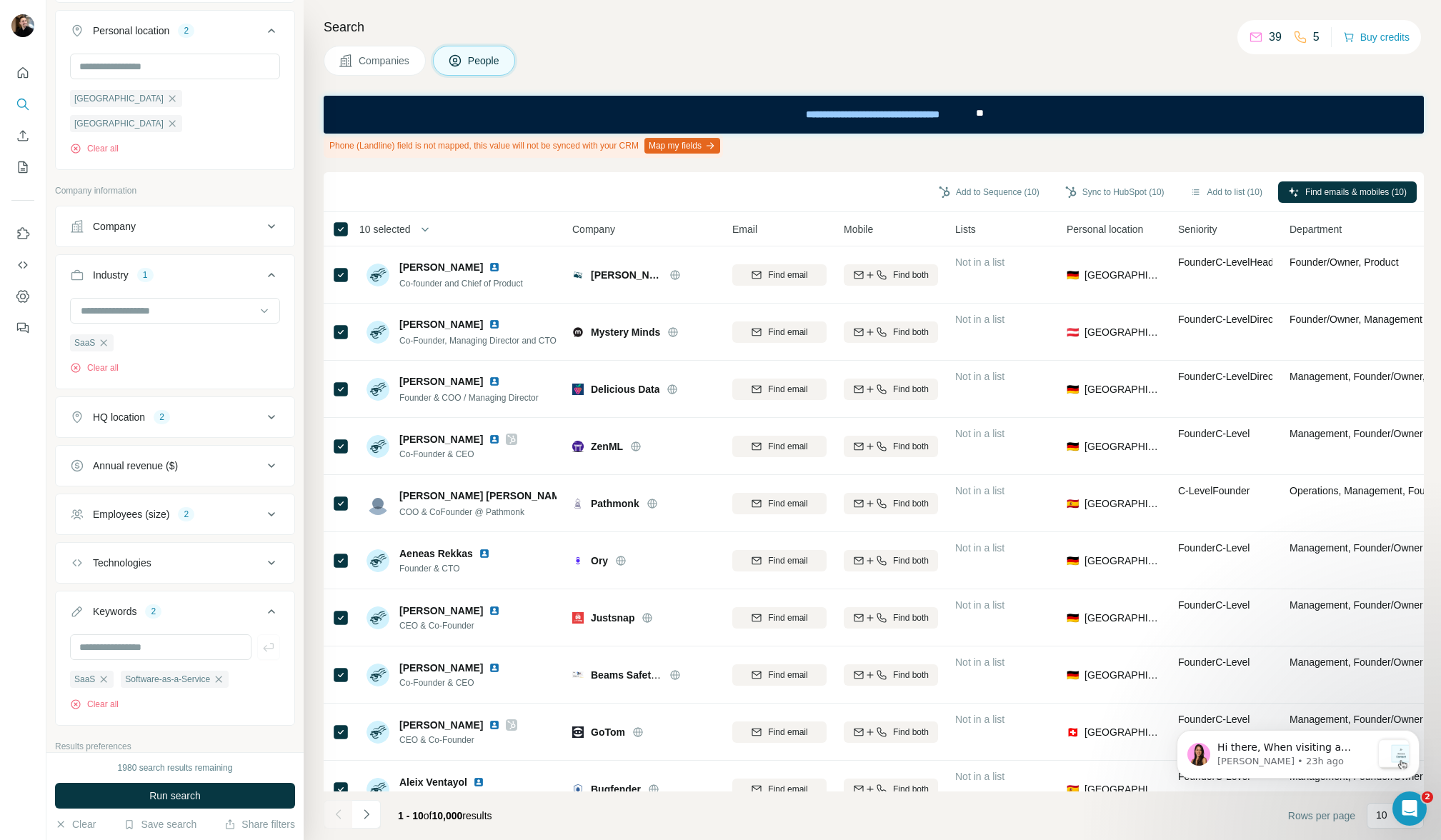
click at [390, 227] on span "10 selected" at bounding box center [385, 229] width 52 height 15
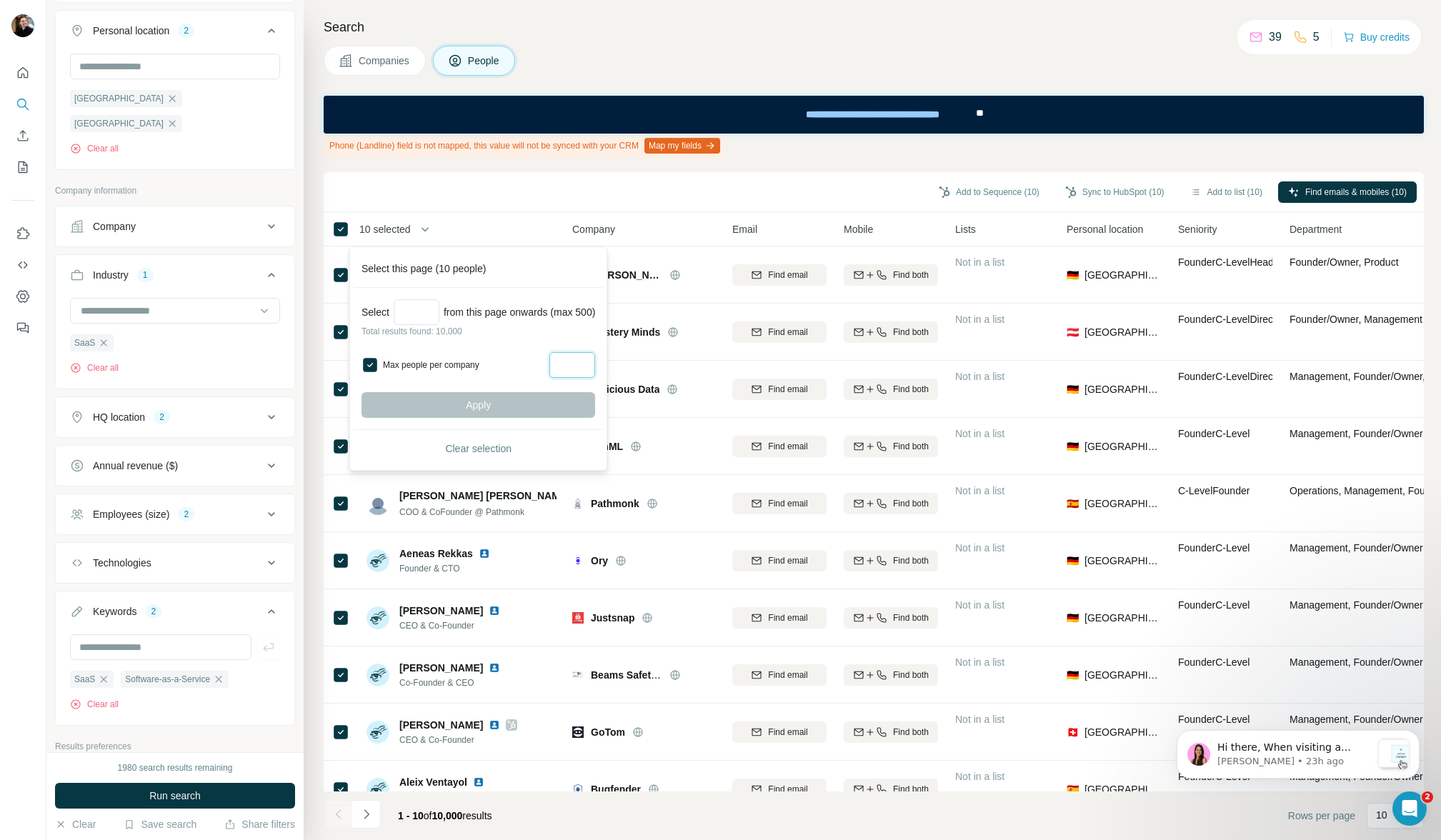
click at [594, 359] on input "Max people per company" at bounding box center [572, 365] width 46 height 25
type input "*"
click at [543, 365] on label "Max people per company" at bounding box center [463, 364] width 163 height 13
click at [397, 369] on label "Max people per company" at bounding box center [463, 364] width 163 height 13
click at [421, 307] on input "Select a number (up to 500)" at bounding box center [416, 312] width 46 height 25
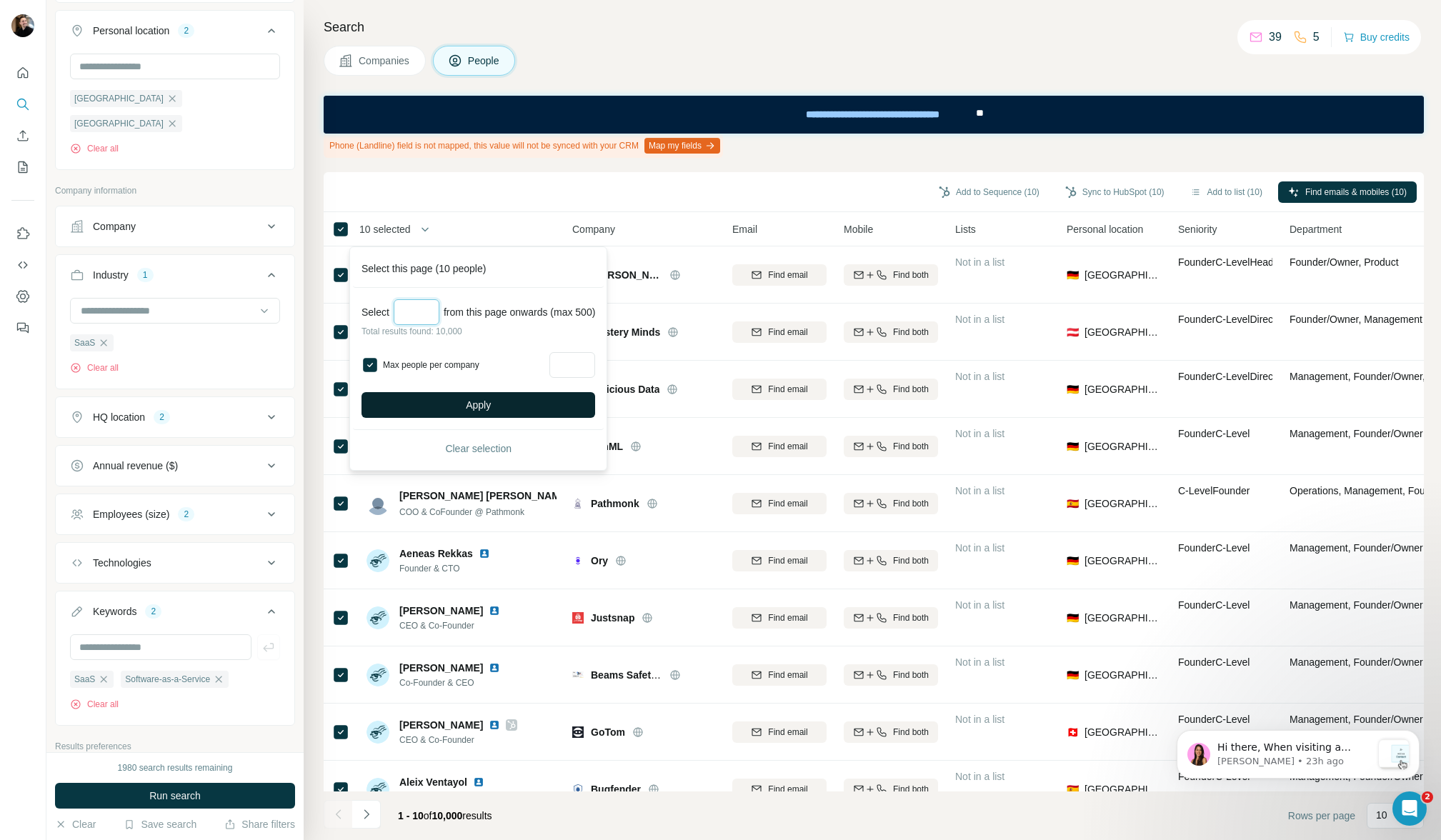
type input "***"
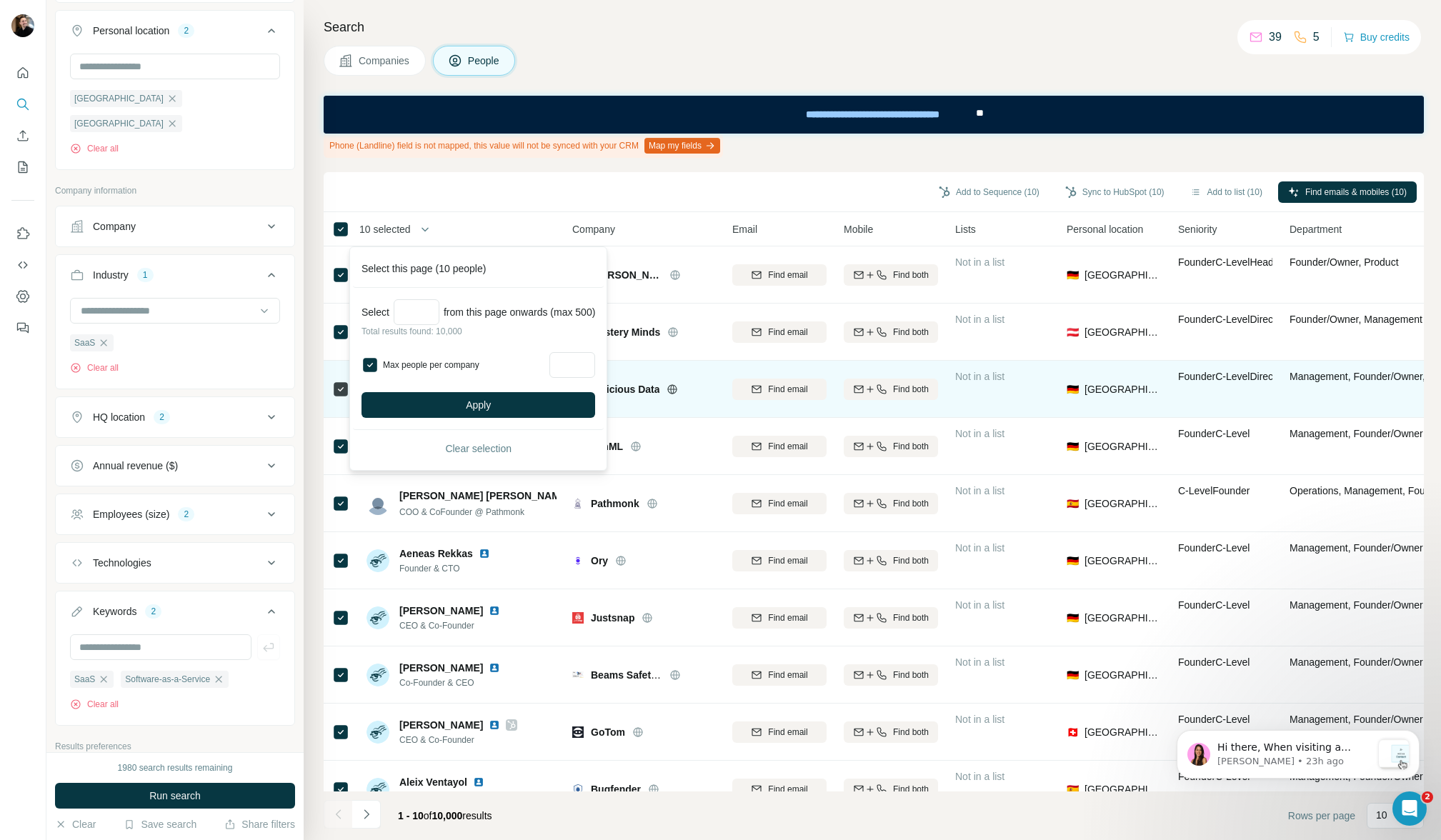
click at [493, 392] on button "Apply" at bounding box center [478, 405] width 234 height 25
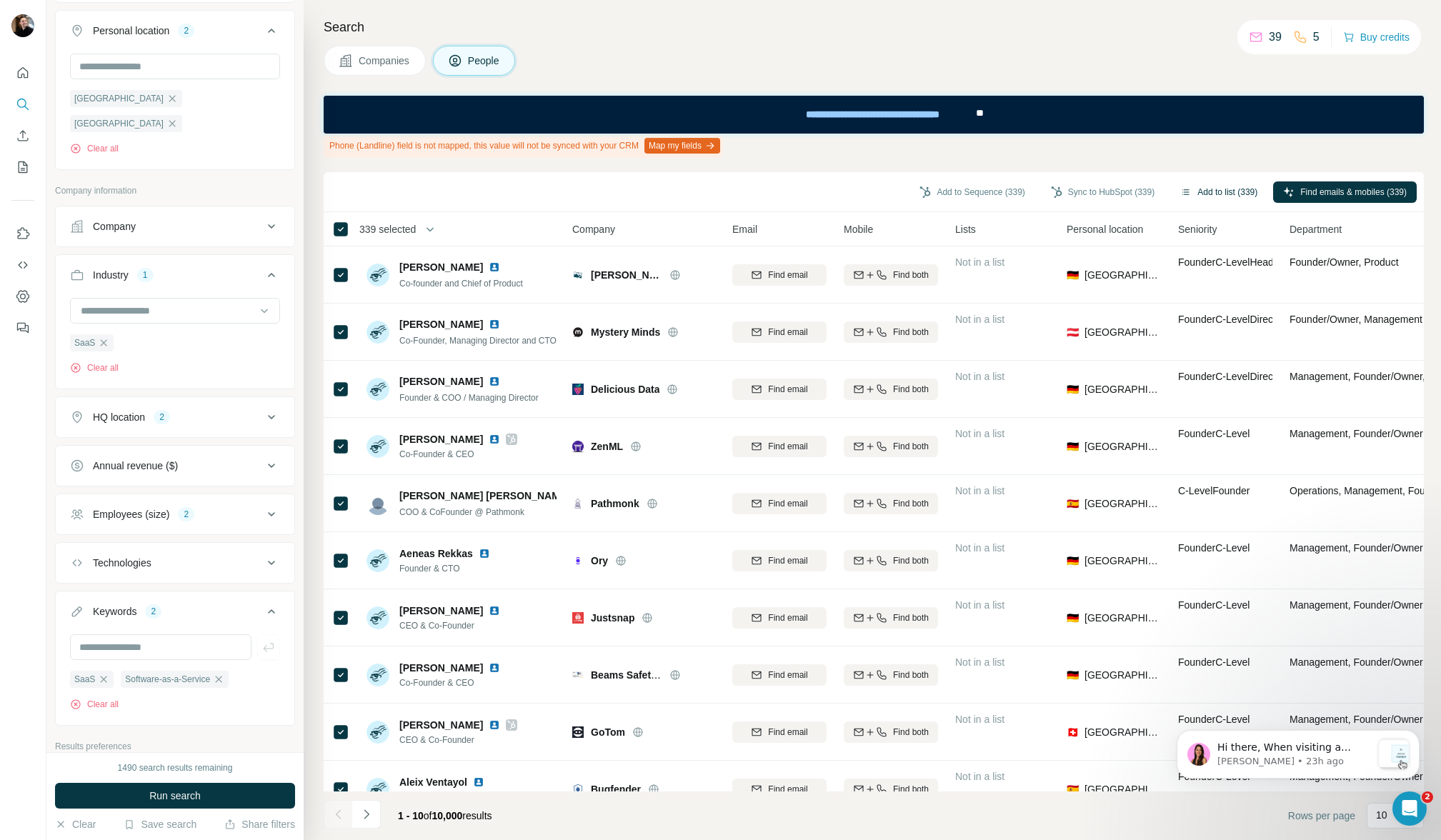
click at [1227, 200] on button "Add to list (339)" at bounding box center [1219, 192] width 97 height 21
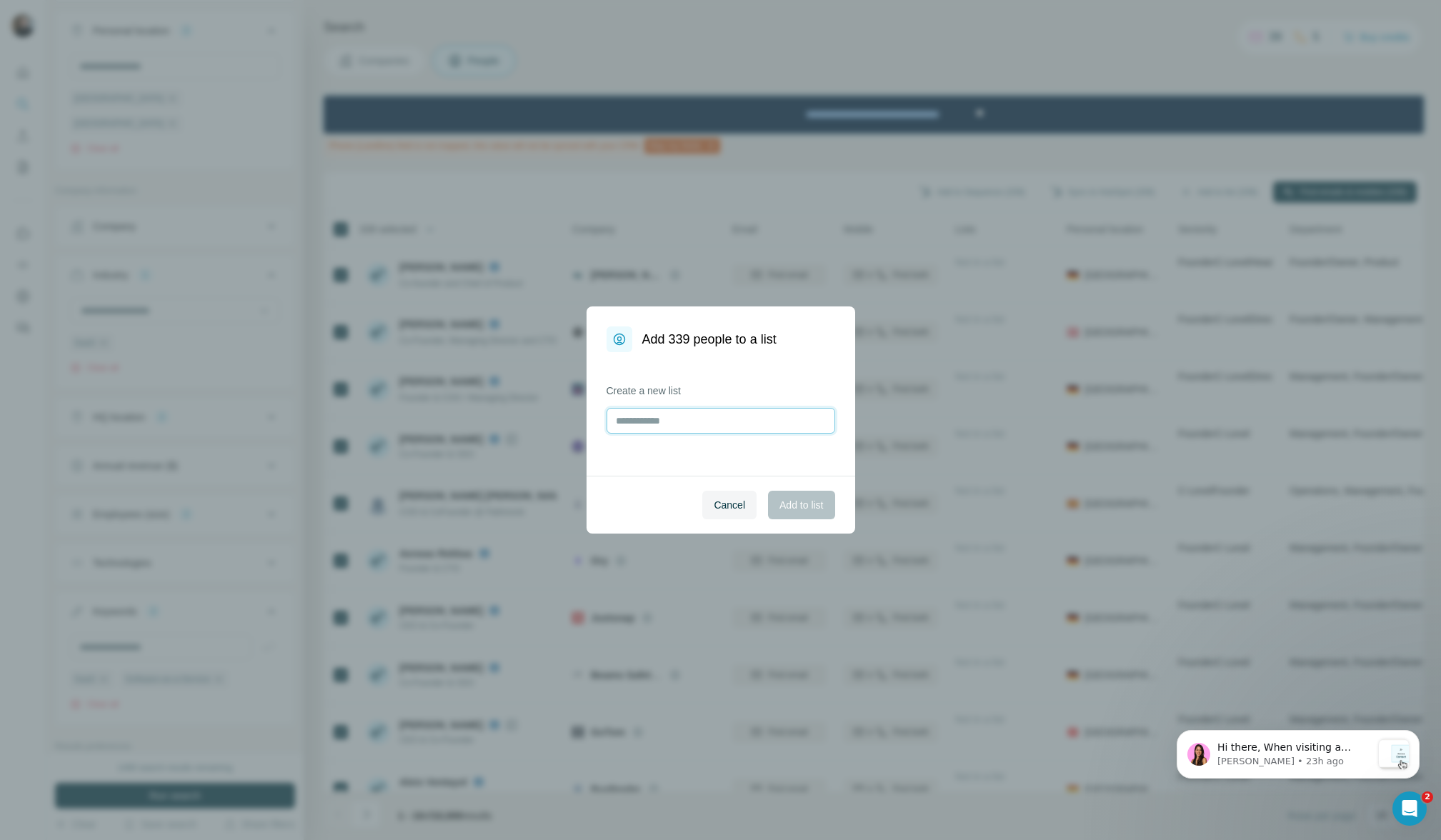
click at [673, 422] on input "text" at bounding box center [720, 420] width 229 height 25
type input "*"
type input "********"
click at [789, 503] on span "Add to list" at bounding box center [801, 505] width 44 height 15
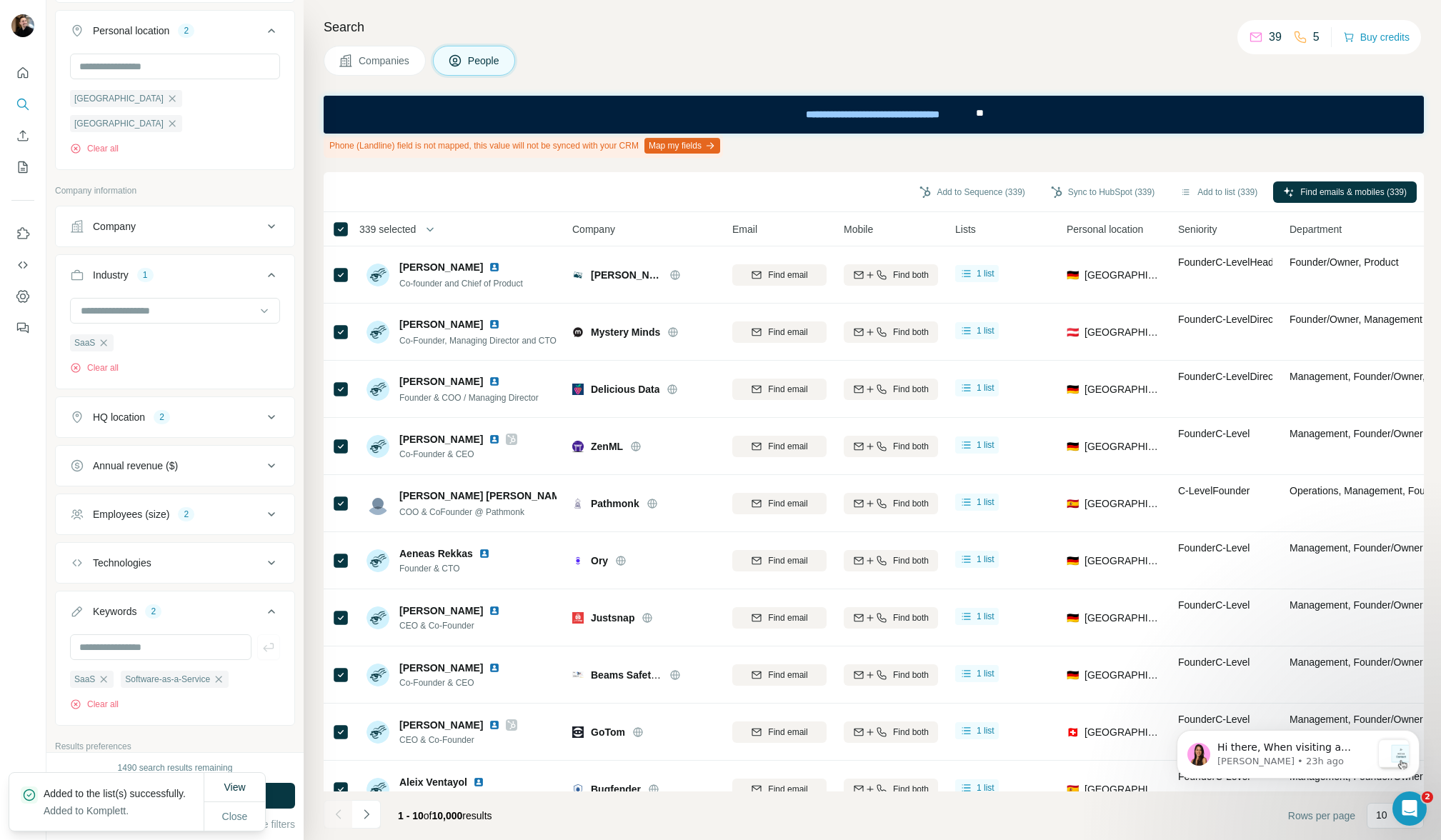
click at [1082, 42] on div "Search Companies People Phone (Landline) field is not mapped, this value will n…" at bounding box center [872, 420] width 1137 height 840
click at [1420, 734] on button "Dismiss notification" at bounding box center [1415, 734] width 18 height 18
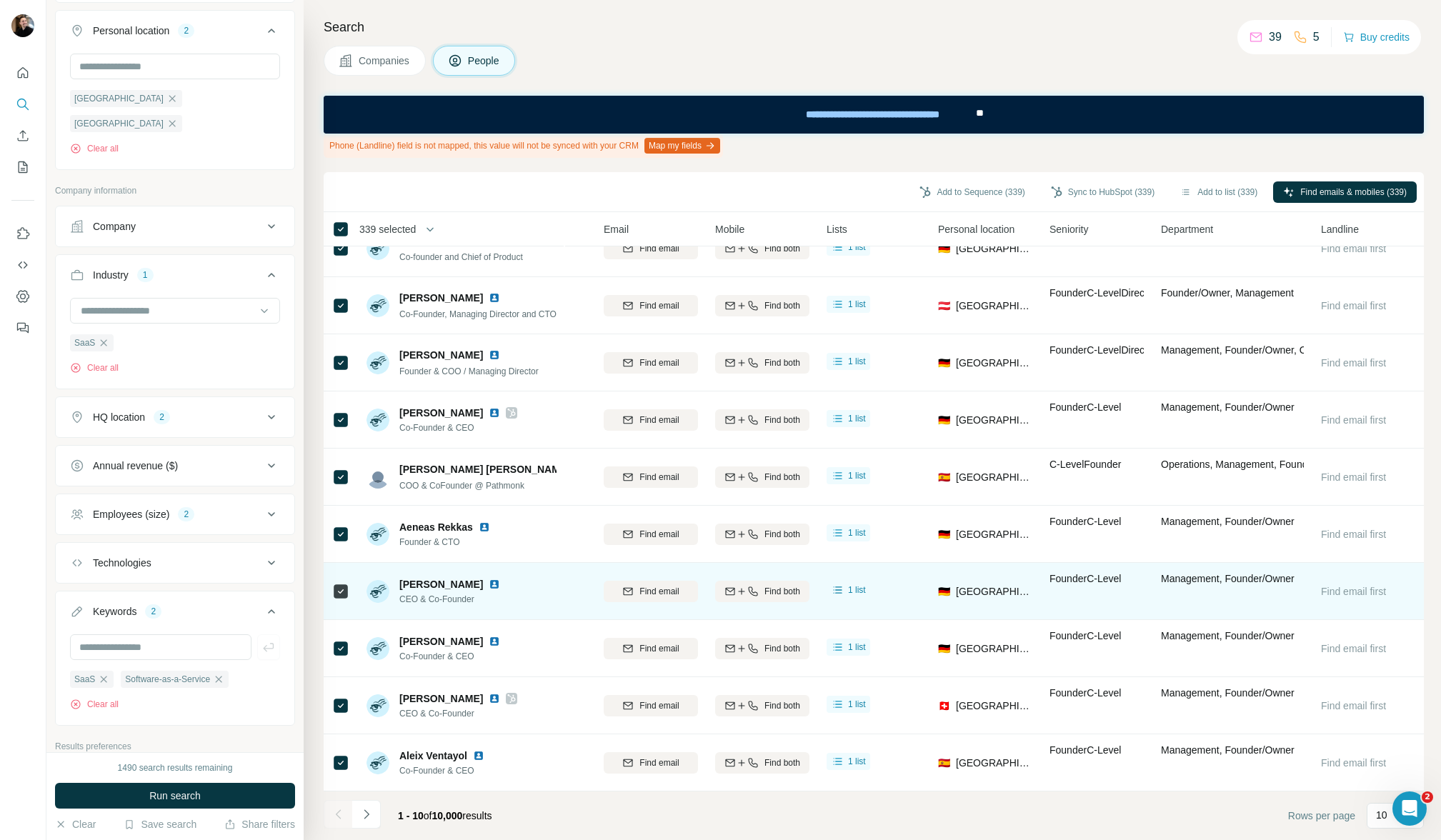
scroll to position [34, 4]
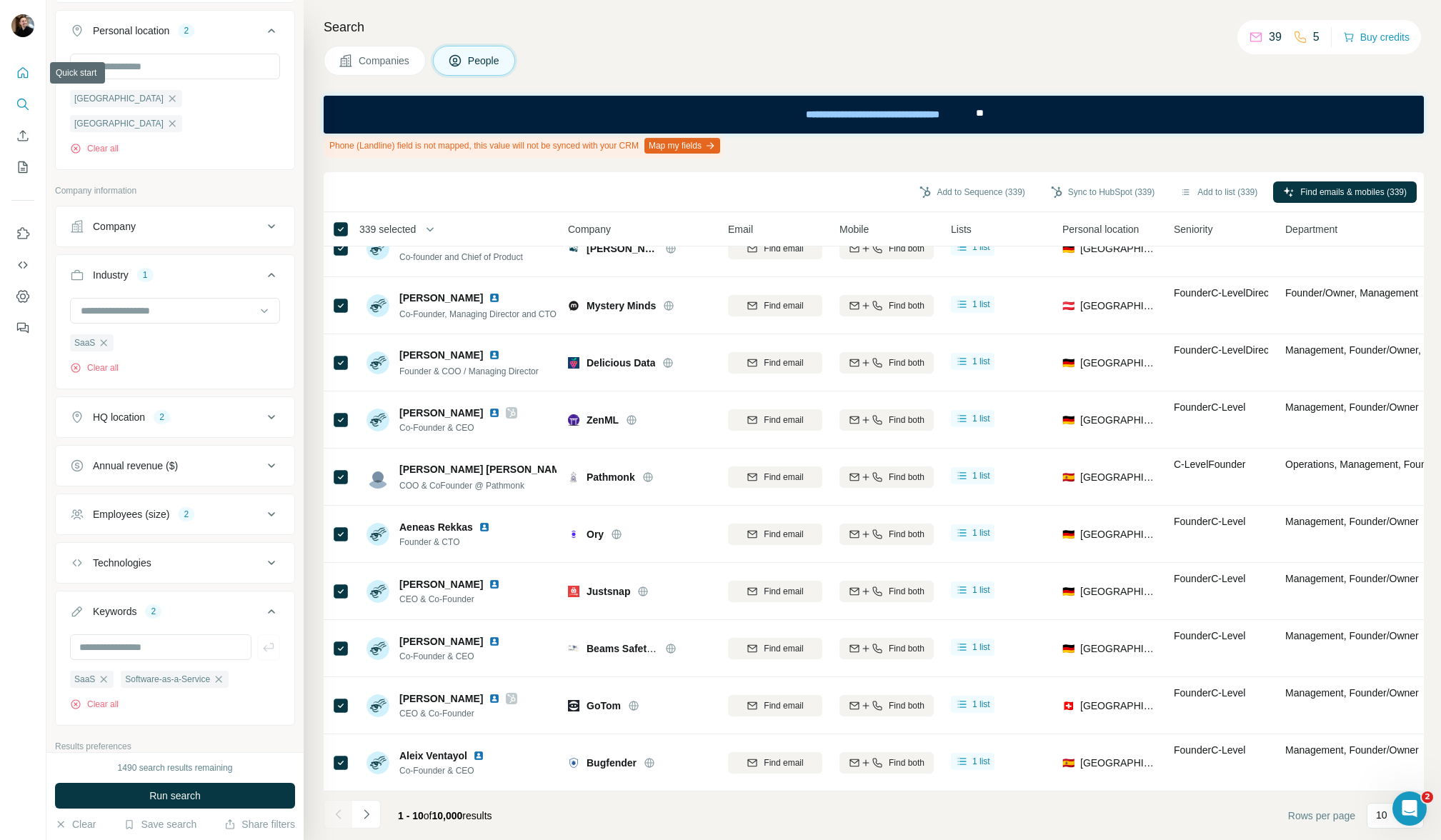
drag, startPoint x: 20, startPoint y: 75, endPoint x: 18, endPoint y: 105, distance: 30.1
click at [20, 75] on icon "Quick start" at bounding box center [22, 73] width 15 height 15
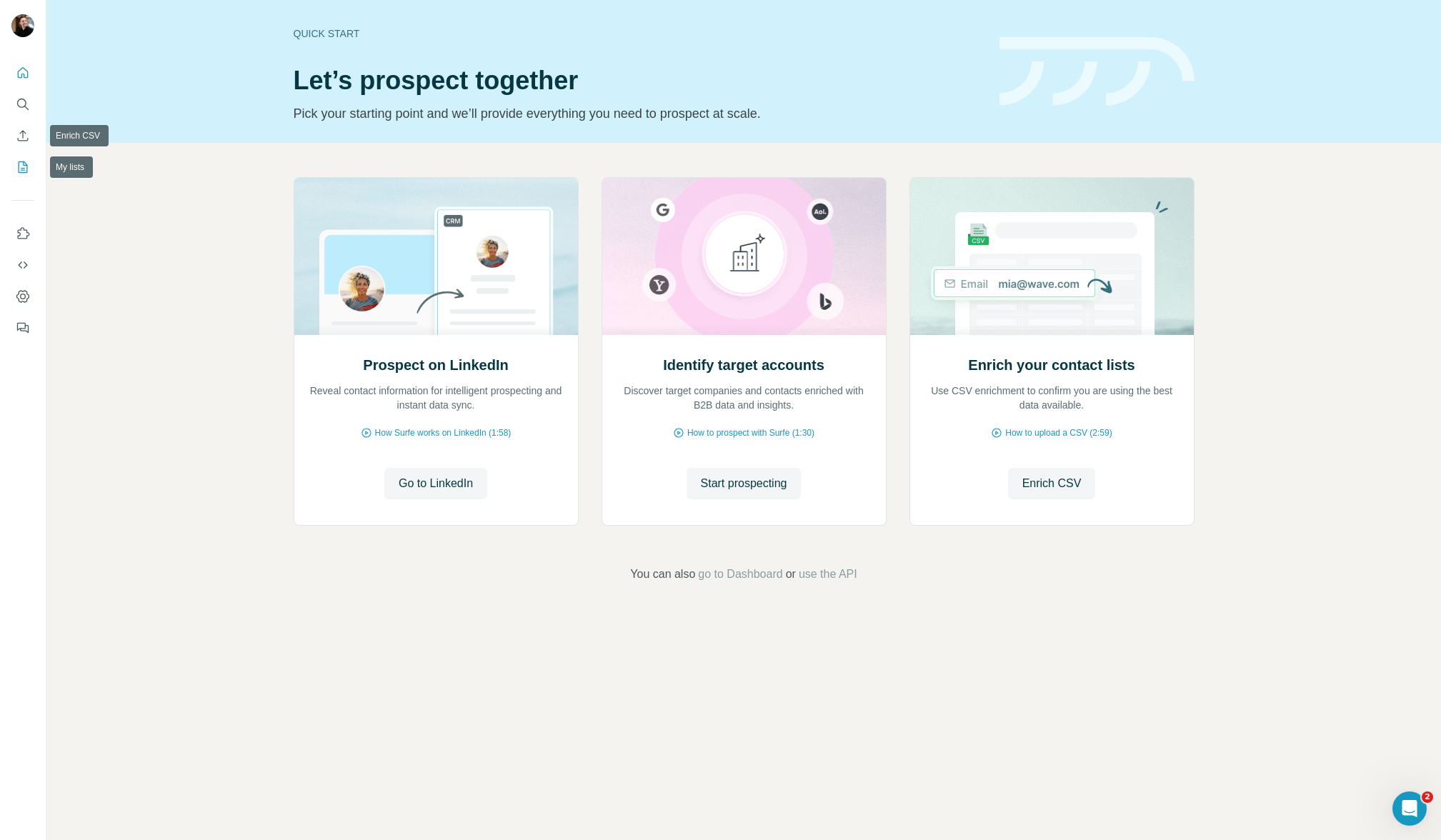
click at [24, 164] on icon "My lists" at bounding box center [22, 166] width 15 height 15
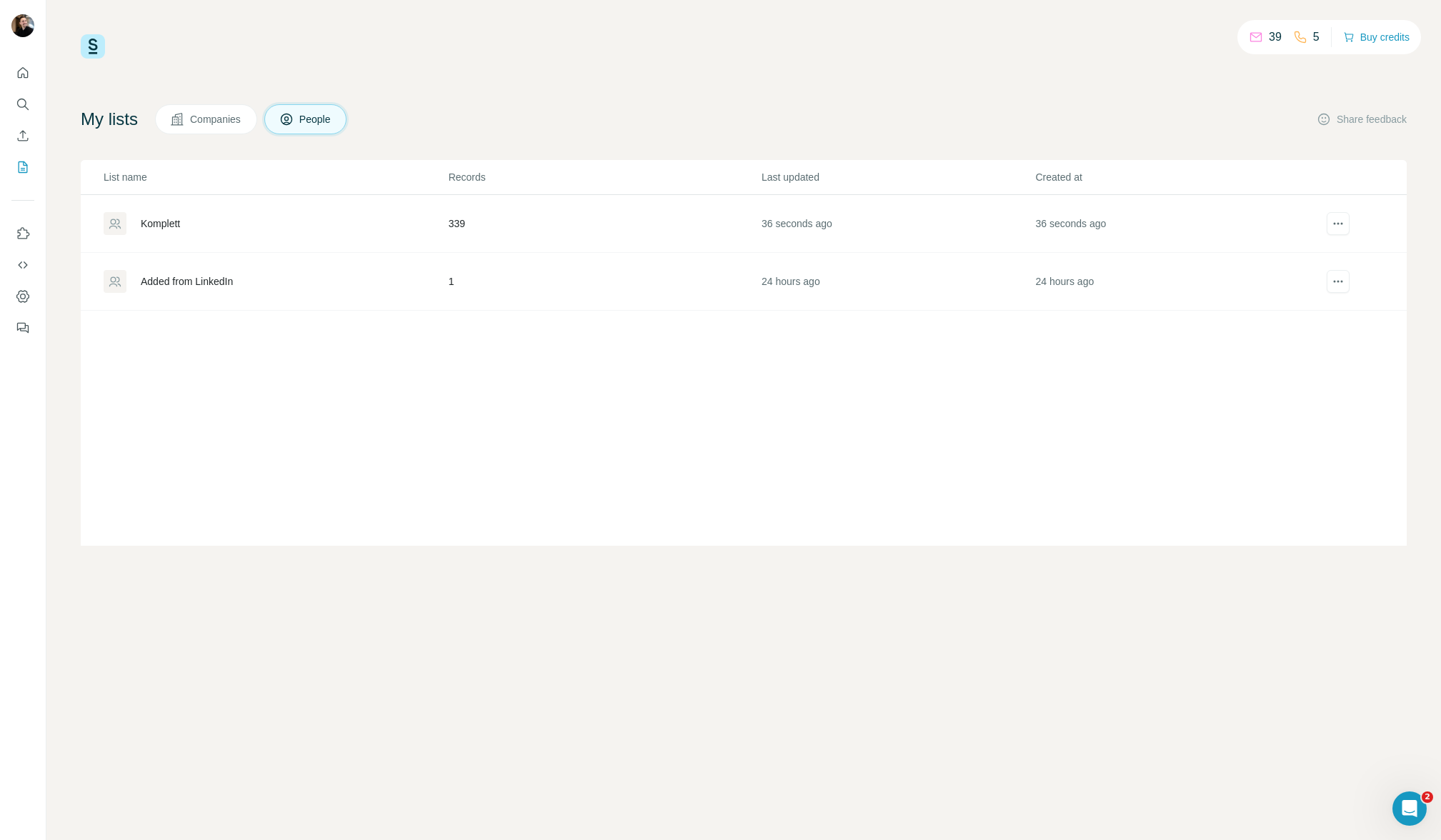
click at [200, 222] on div "Komplett" at bounding box center [275, 223] width 344 height 22
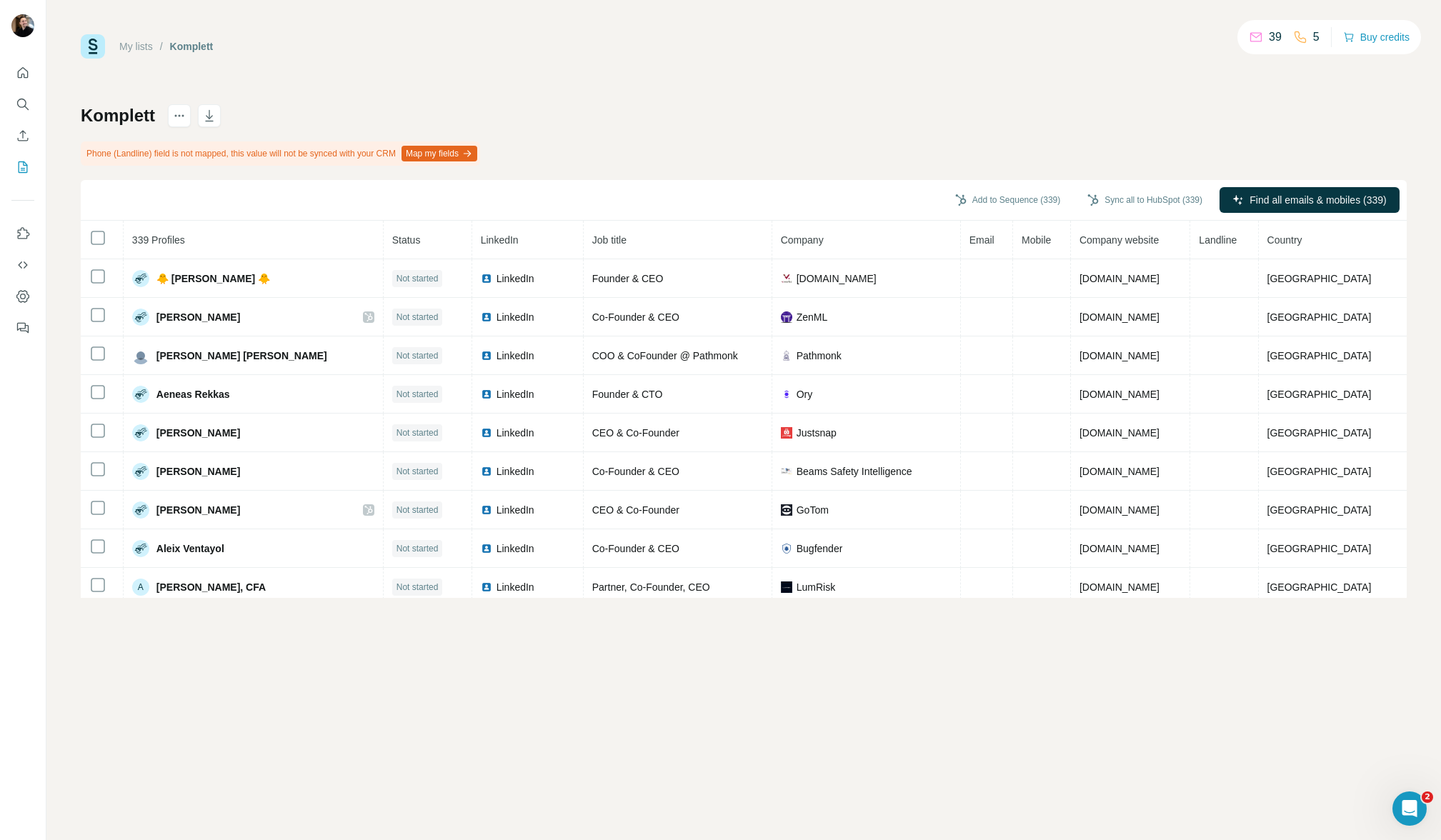
click at [868, 111] on div "Komplett Phone (Landline) field is not mapped, this value will not be synced wi…" at bounding box center [744, 350] width 1326 height 493
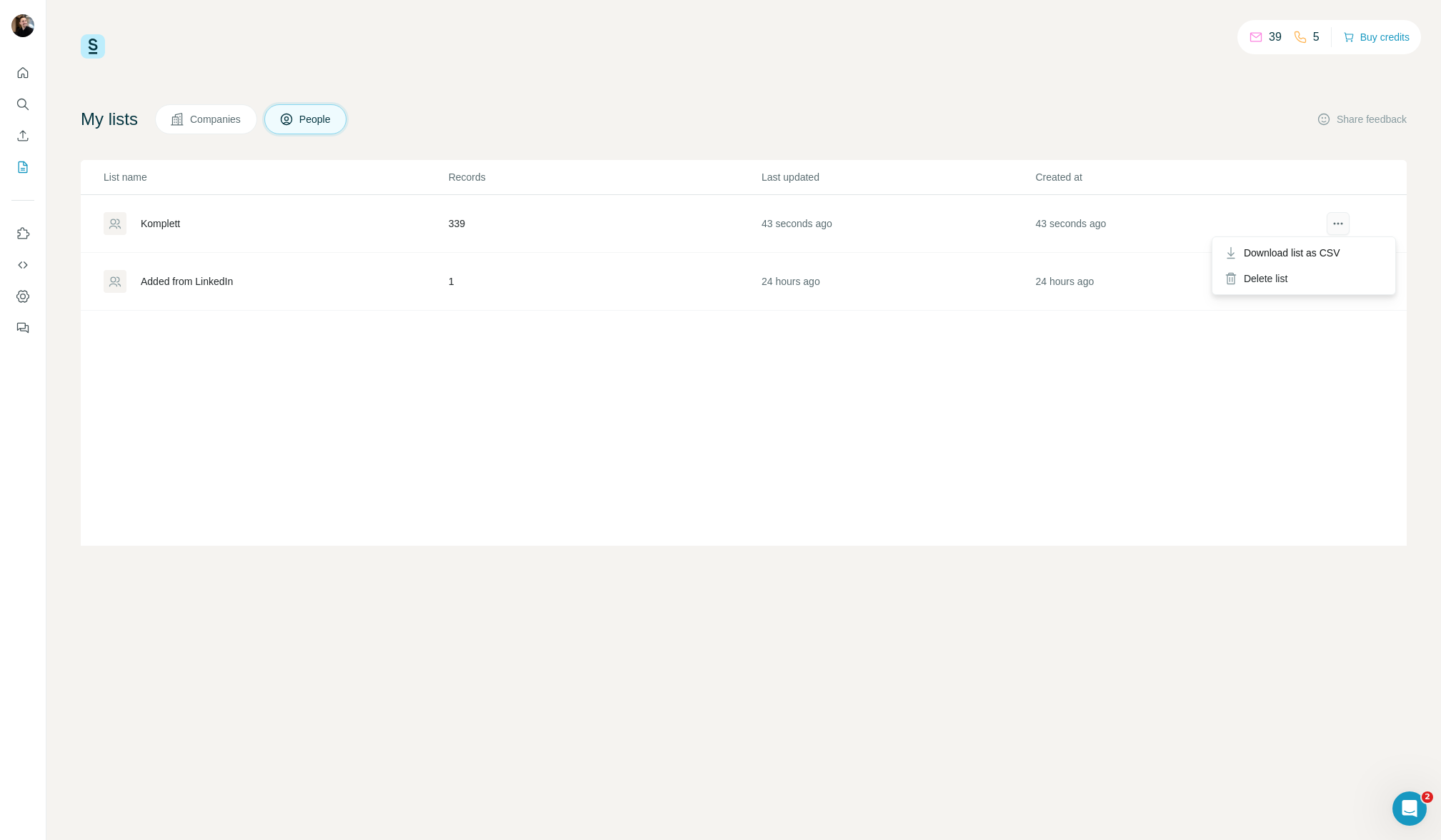
click at [1344, 221] on icon "actions" at bounding box center [1338, 223] width 15 height 15
click at [1186, 225] on td "43 seconds ago" at bounding box center [1172, 223] width 275 height 57
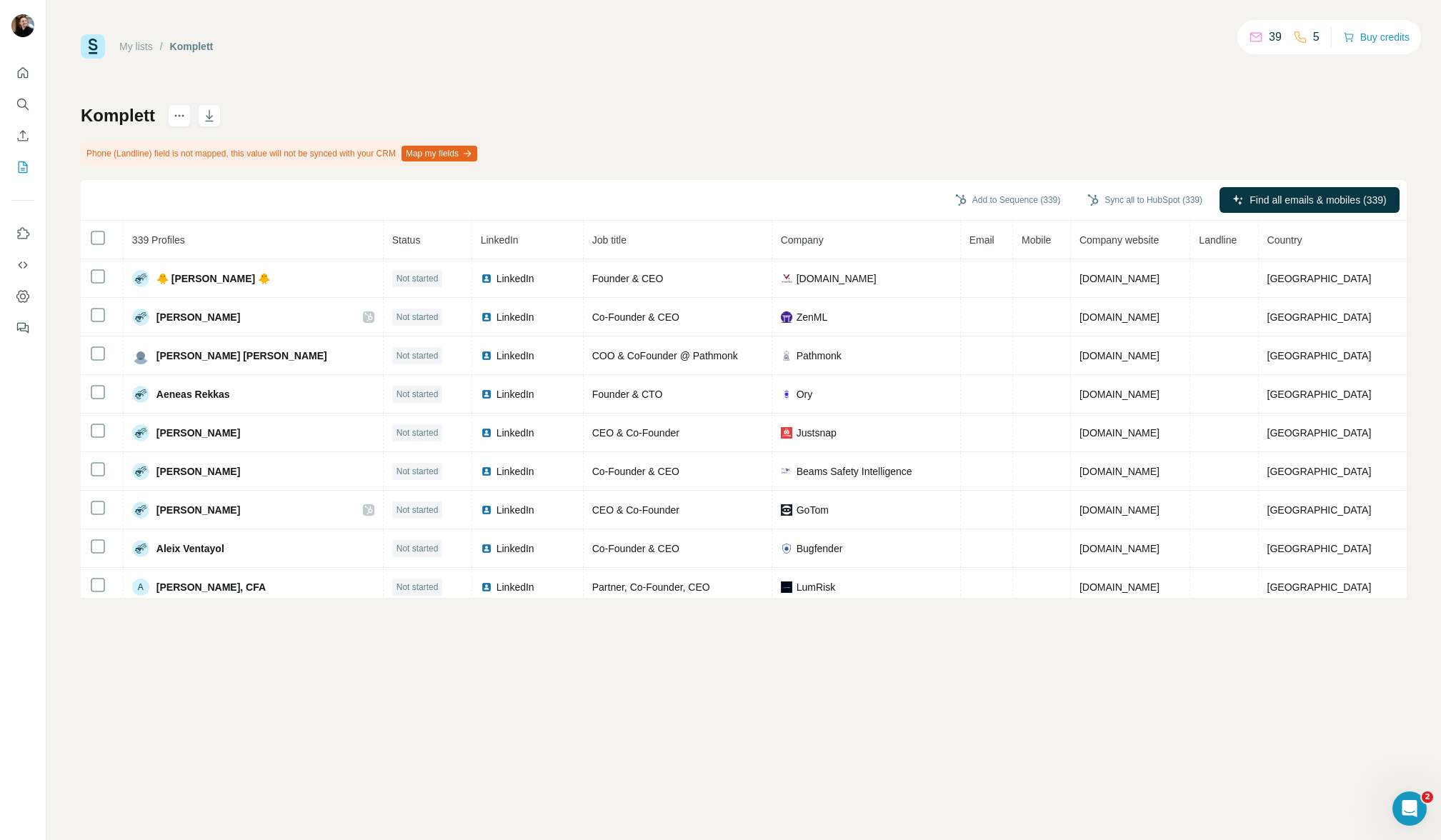
drag, startPoint x: 300, startPoint y: 187, endPoint x: 280, endPoint y: 166, distance: 29.0
click at [300, 187] on div "Add to Sequence (339) Sync all to HubSpot (339) Find all emails & mobiles (339)" at bounding box center [744, 201] width 1326 height 41
click at [176, 116] on icon "actions" at bounding box center [179, 116] width 15 height 15
drag, startPoint x: 420, startPoint y: 55, endPoint x: 421, endPoint y: 110, distance: 55.0
click at [419, 55] on div "My lists / Komplett 39 5 Buy credits" at bounding box center [744, 46] width 1326 height 24
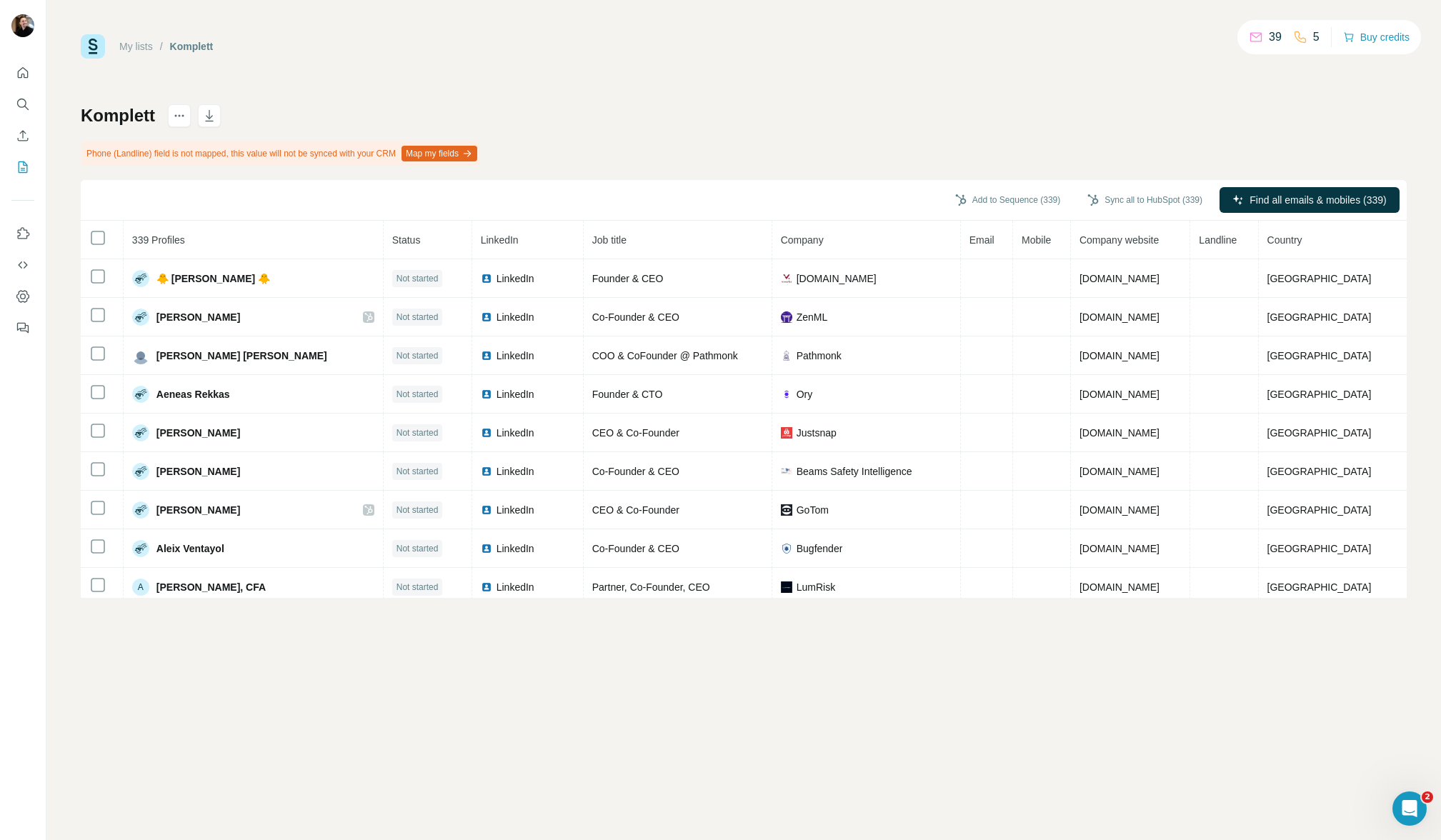
drag, startPoint x: 200, startPoint y: 162, endPoint x: 351, endPoint y: 173, distance: 151.4
click at [356, 166] on div "Komplett Phone (Landline) field is not mapped, this value will not be synced wi…" at bounding box center [744, 350] width 1326 height 493
click at [350, 175] on div "Komplett Phone (Landline) field is not mapped, this value will not be synced wi…" at bounding box center [744, 350] width 1326 height 493
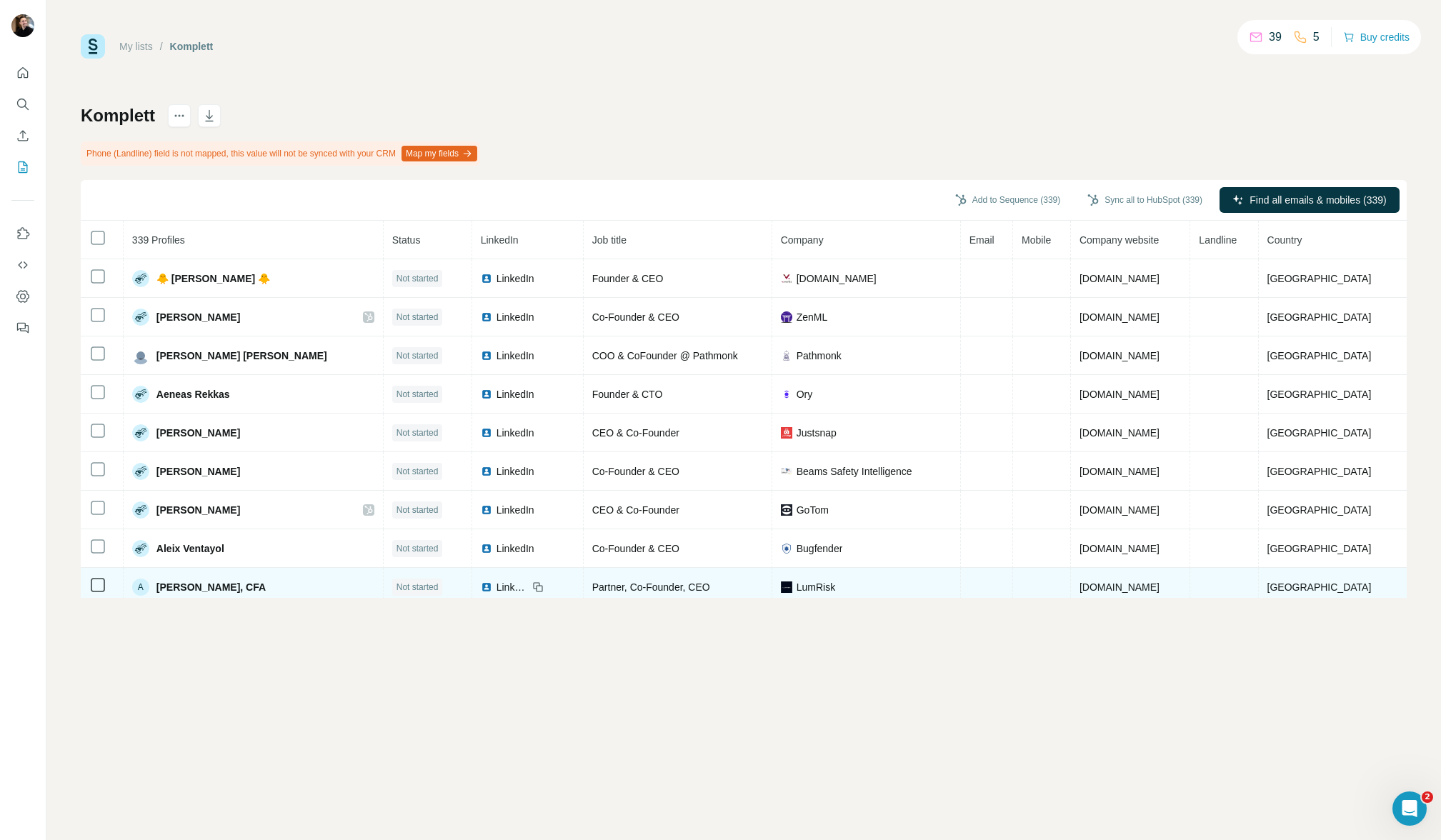
drag, startPoint x: 868, startPoint y: 701, endPoint x: 945, endPoint y: 580, distance: 143.4
click at [868, 701] on div "My lists / Komplett 39 5 Buy credits Komplett Phone (Landline) field is not map…" at bounding box center [744, 420] width 1395 height 840
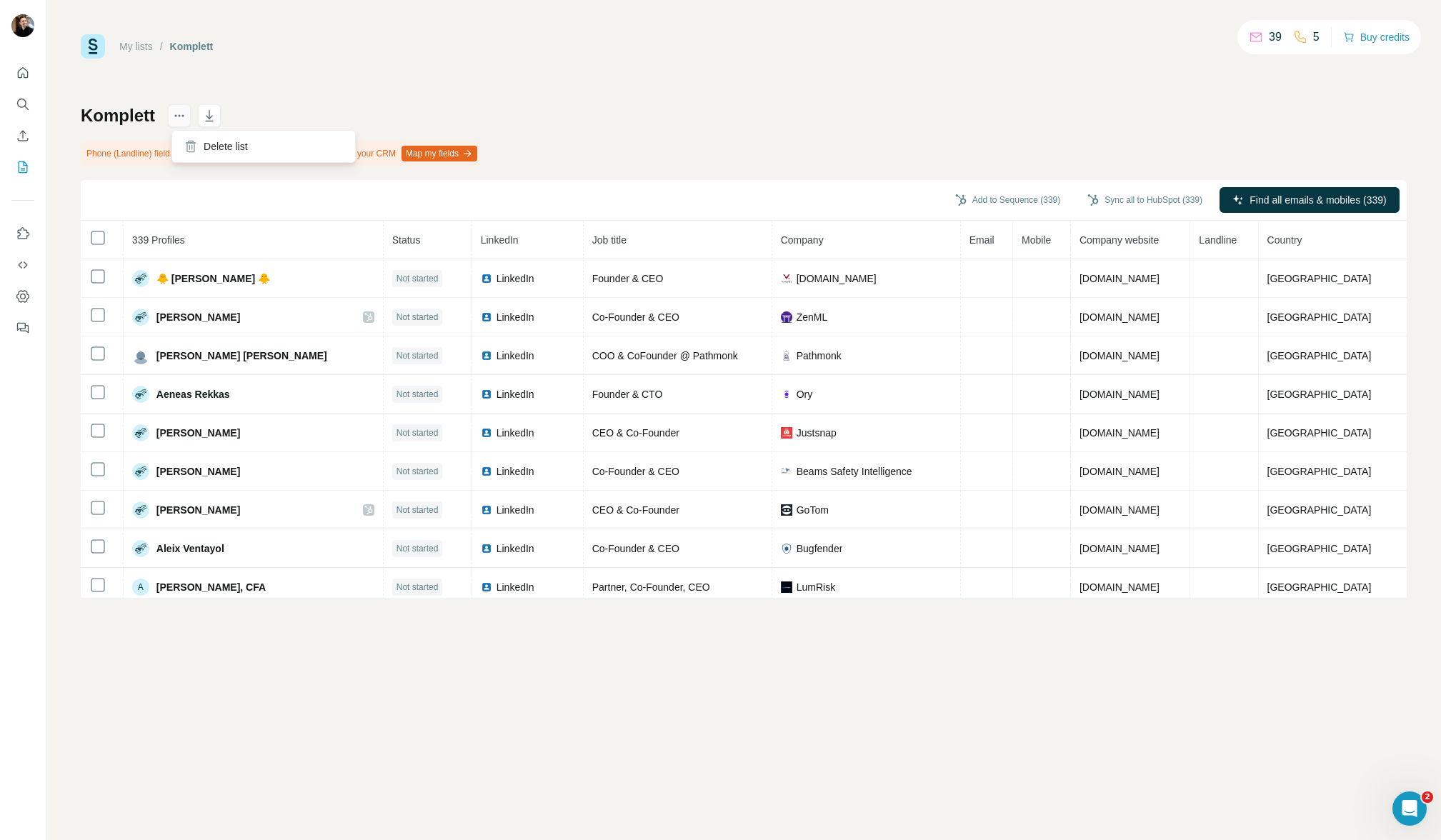
click at [184, 120] on icon "actions" at bounding box center [179, 116] width 15 height 15
drag, startPoint x: 474, startPoint y: 108, endPoint x: 610, endPoint y: 178, distance: 153.0
click at [472, 107] on div "Komplett Phone (Landline) field is not mapped, this value will not be synced wi…" at bounding box center [744, 350] width 1326 height 493
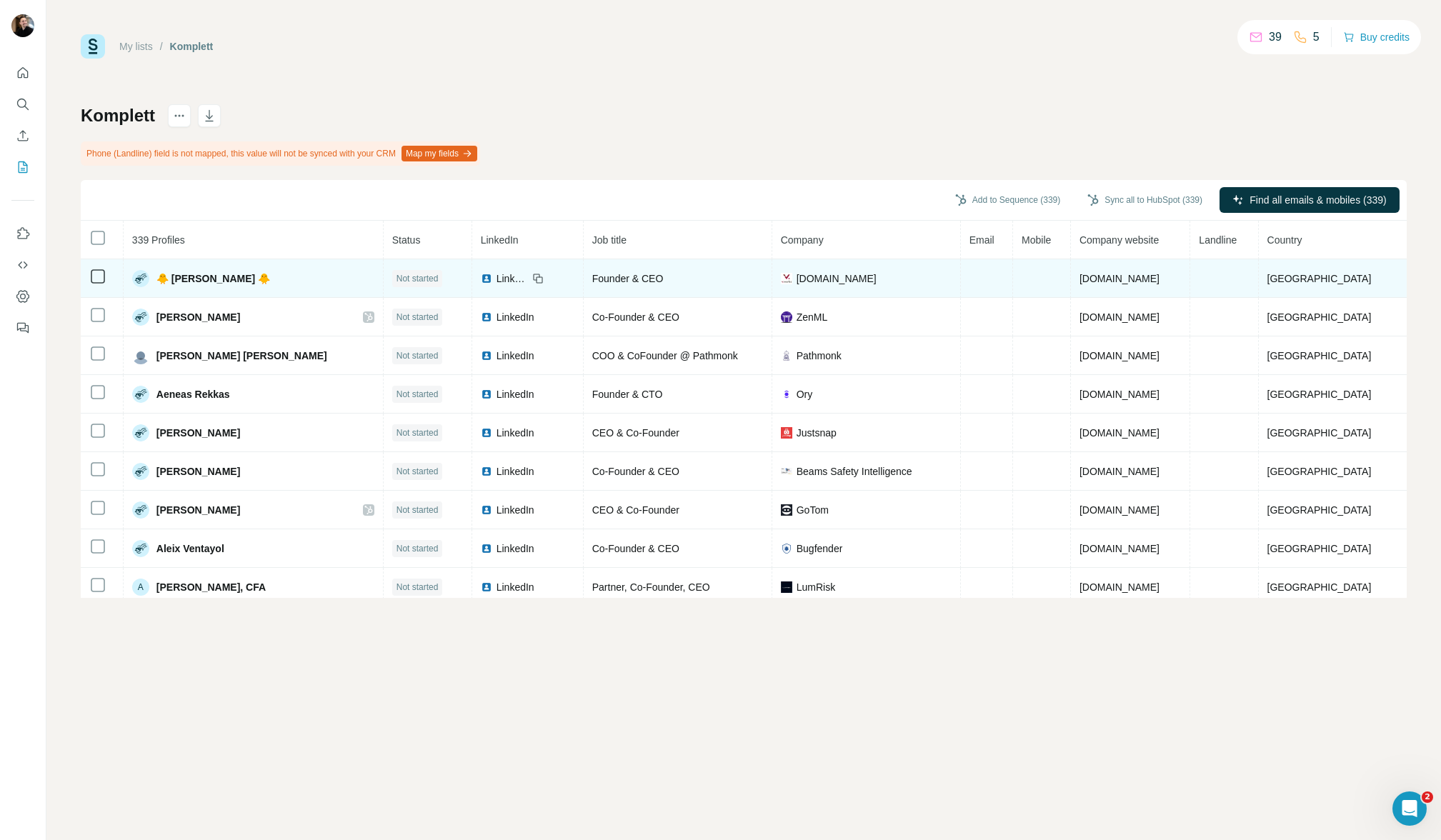
click at [497, 282] on span "LinkedIn" at bounding box center [512, 278] width 31 height 15
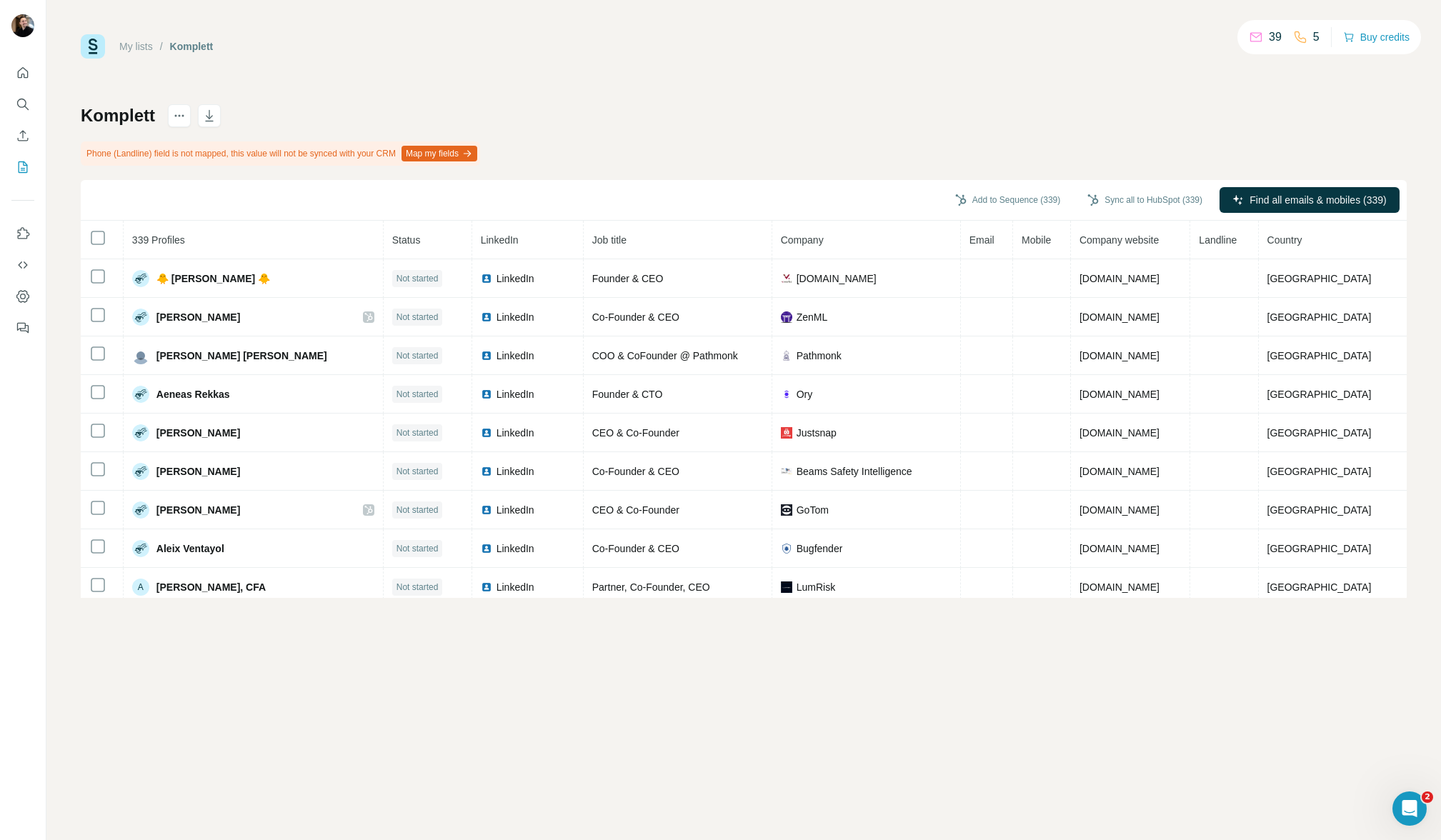
click at [639, 723] on div "My lists / Komplett 39 5 Buy credits Komplett Phone (Landline) field is not map…" at bounding box center [744, 420] width 1395 height 840
click at [723, 163] on div "Komplett Phone (Landline) field is not mapped, this value will not be synced wi…" at bounding box center [744, 350] width 1326 height 493
drag, startPoint x: 669, startPoint y: 124, endPoint x: 681, endPoint y: 128, distance: 12.6
click at [669, 124] on div "Komplett Phone (Landline) field is not mapped, this value will not be synced wi…" at bounding box center [744, 350] width 1326 height 493
drag, startPoint x: 977, startPoint y: 732, endPoint x: 944, endPoint y: 659, distance: 80.1
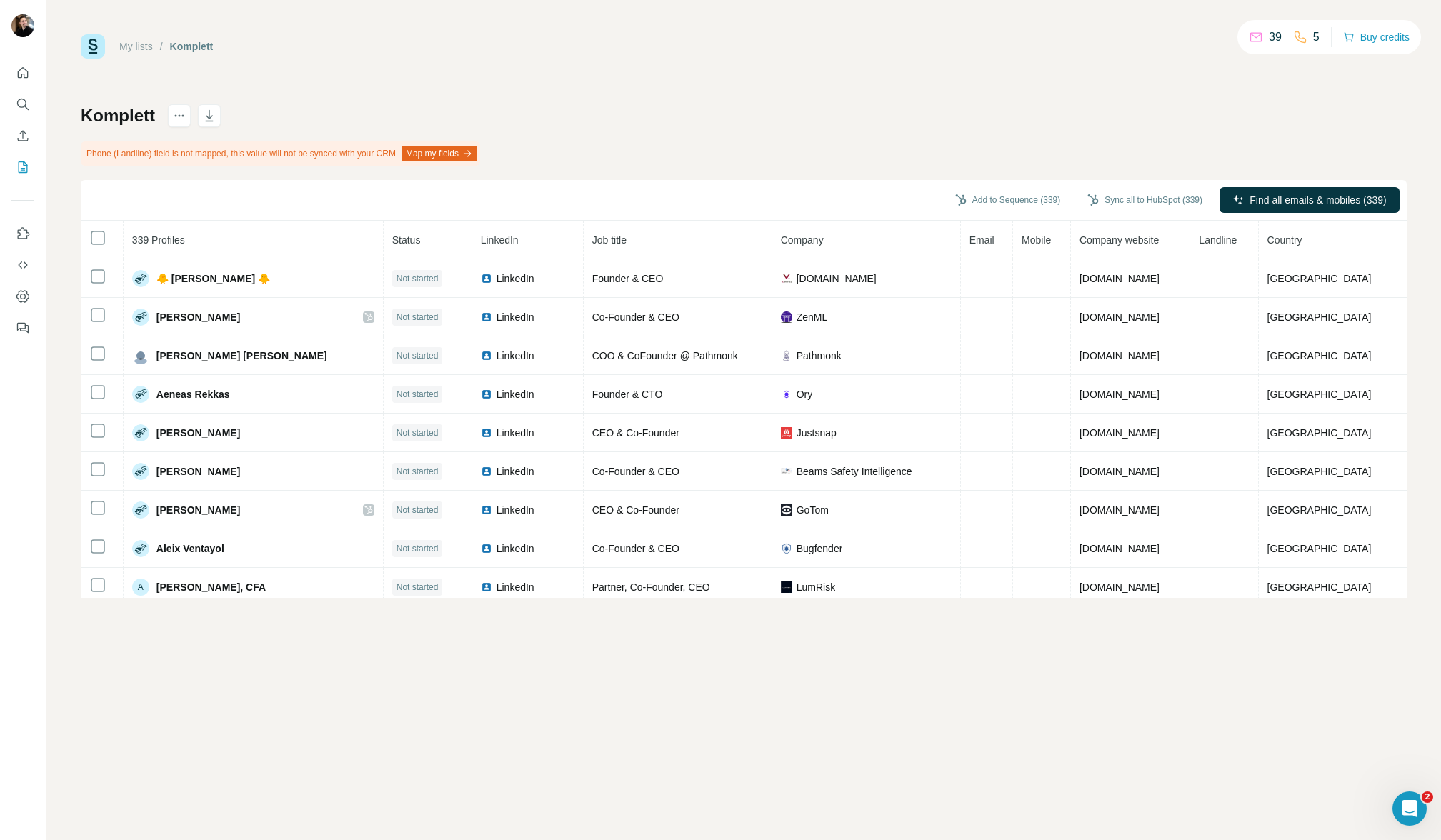
click at [976, 733] on div "My lists / Komplett 39 5 Buy credits Komplett Phone (Landline) field is not map…" at bounding box center [744, 420] width 1395 height 840
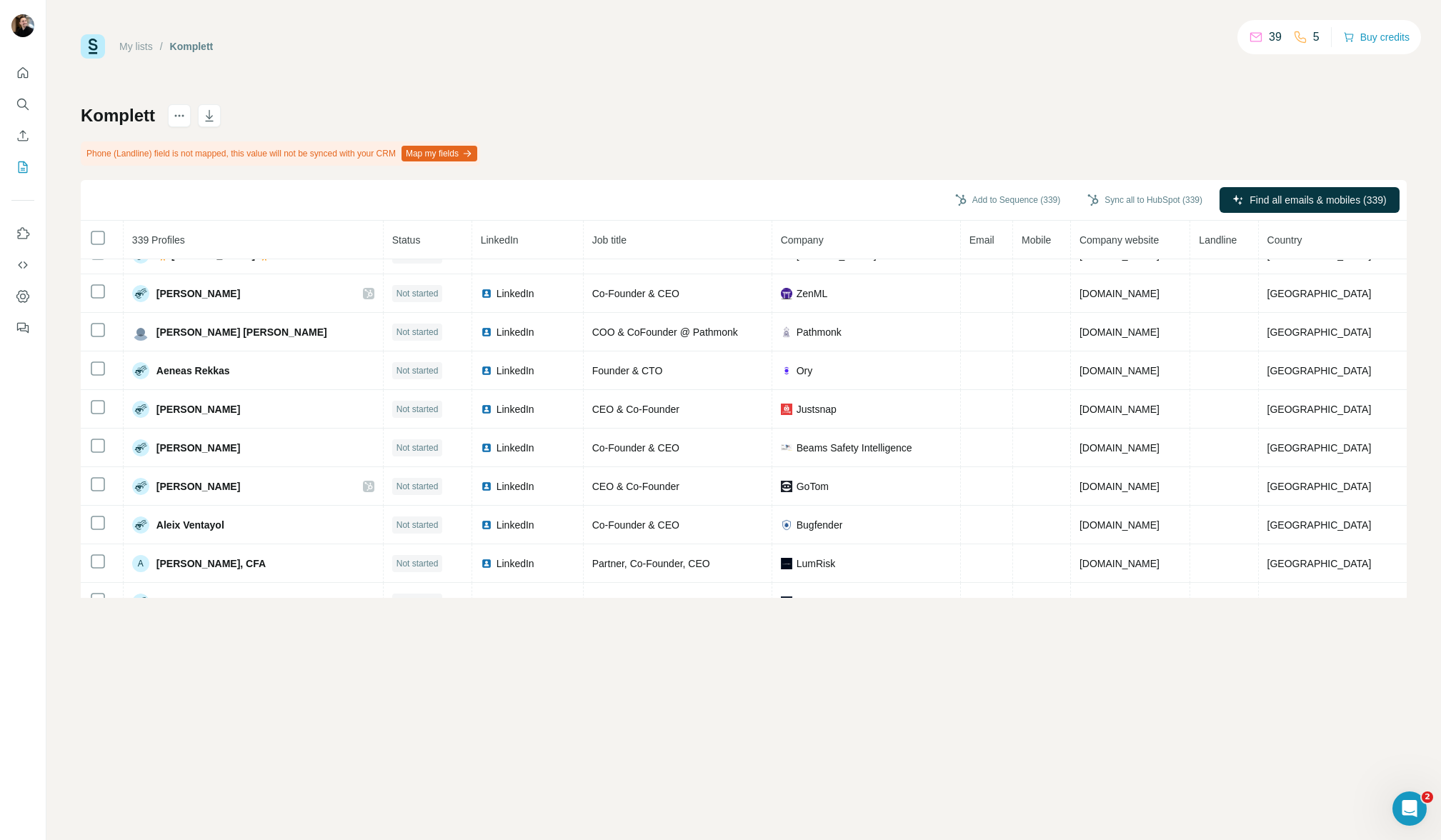
scroll to position [32, 0]
